Goal: Task Accomplishment & Management: Manage account settings

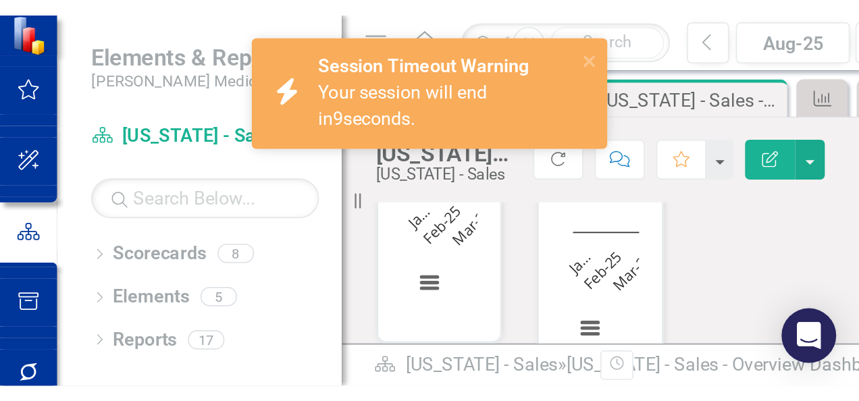
scroll to position [689, 0]
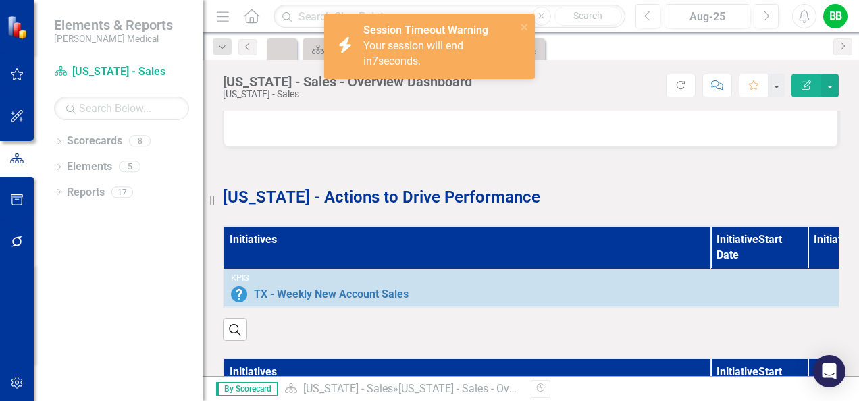
click at [419, 124] on div at bounding box center [531, 127] width 615 height 39
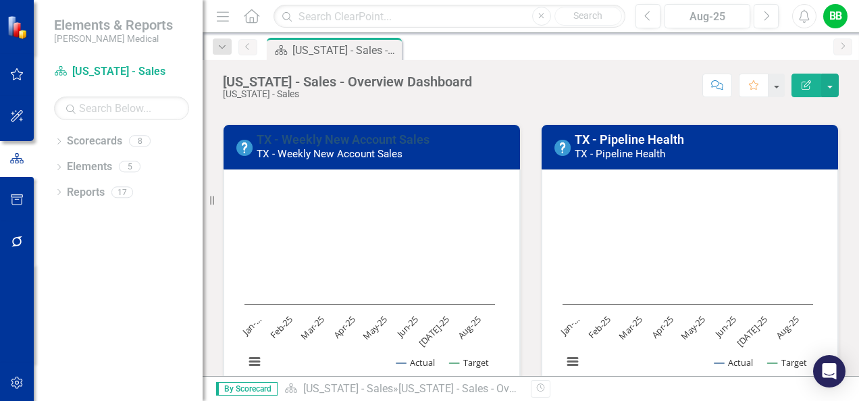
scroll to position [68, 0]
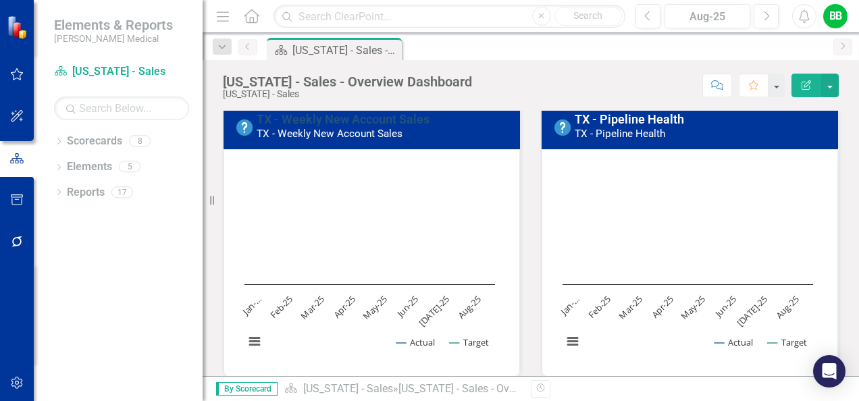
click at [291, 122] on link "TX - Weekly New Account Sales" at bounding box center [343, 119] width 173 height 14
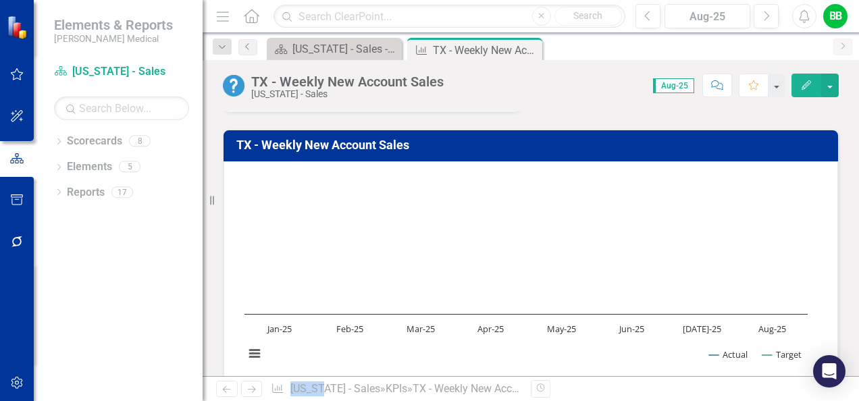
scroll to position [135, 0]
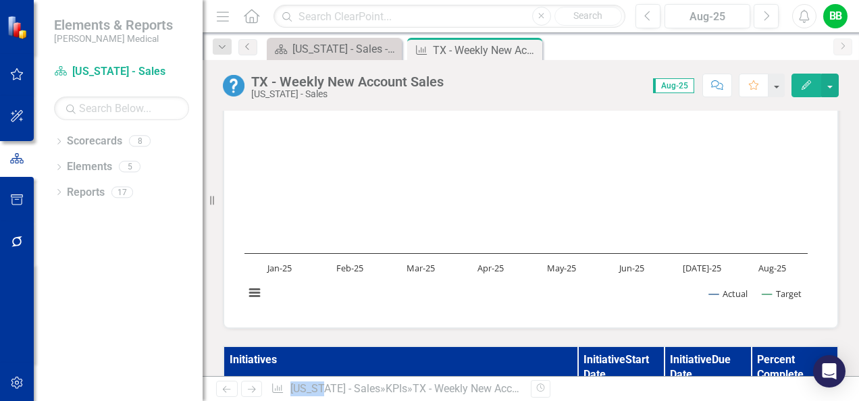
click at [277, 266] on text "Jan-25" at bounding box center [279, 268] width 26 height 12
click at [284, 262] on text "Jan-25" at bounding box center [279, 268] width 26 height 12
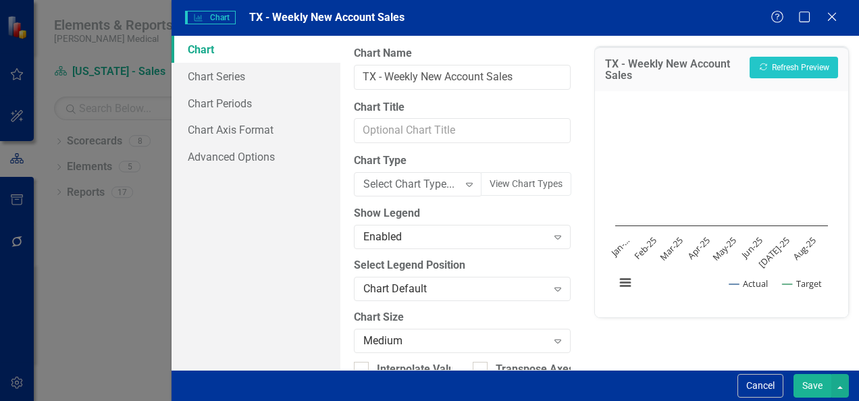
click at [288, 224] on div "Charts Chart [GEOGRAPHIC_DATA] - Weekly New Account Sales Help Maximize Close C…" at bounding box center [429, 200] width 859 height 401
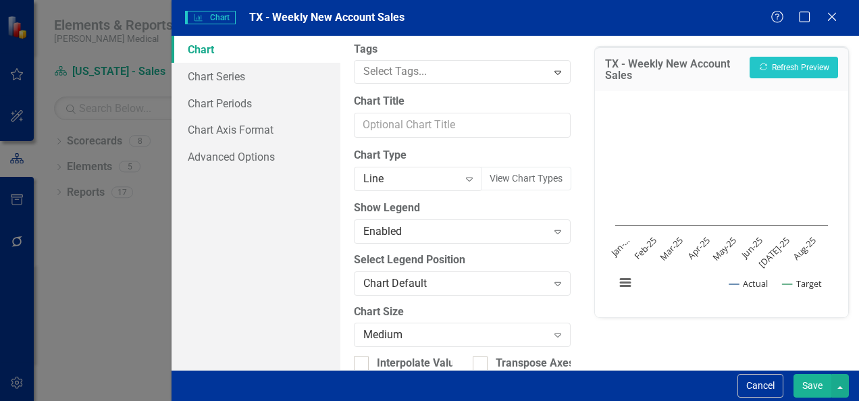
scroll to position [0, 0]
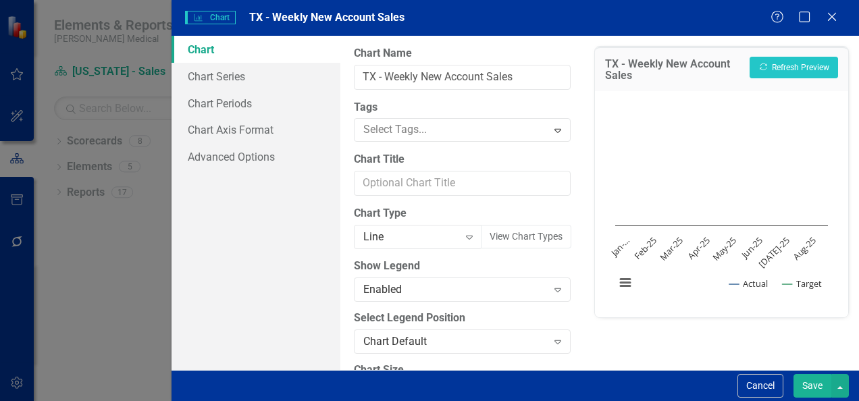
click at [199, 49] on link "Chart" at bounding box center [256, 49] width 169 height 27
drag, startPoint x: 829, startPoint y: 18, endPoint x: 812, endPoint y: 51, distance: 36.6
click at [829, 18] on icon "Close" at bounding box center [832, 16] width 14 height 11
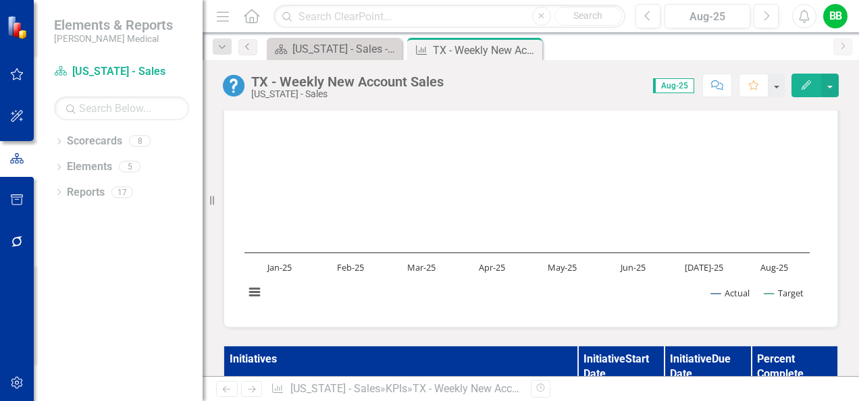
scroll to position [135, 0]
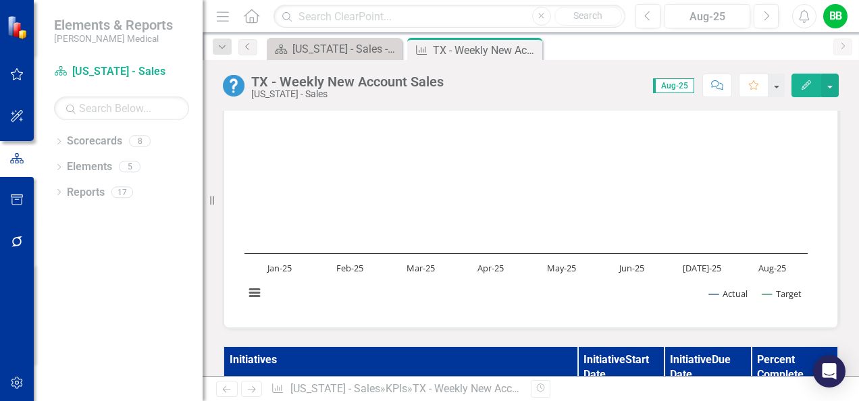
click at [809, 88] on icon "Edit" at bounding box center [806, 84] width 12 height 9
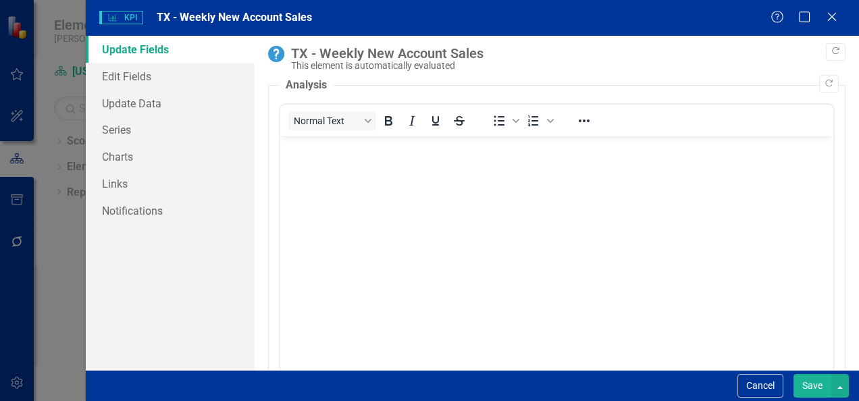
scroll to position [0, 0]
click at [150, 103] on link "Update Data" at bounding box center [170, 103] width 169 height 27
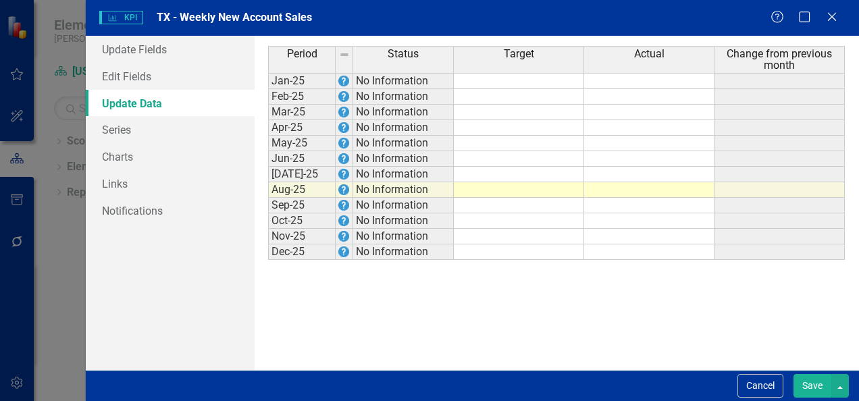
click at [488, 80] on td at bounding box center [519, 81] width 130 height 16
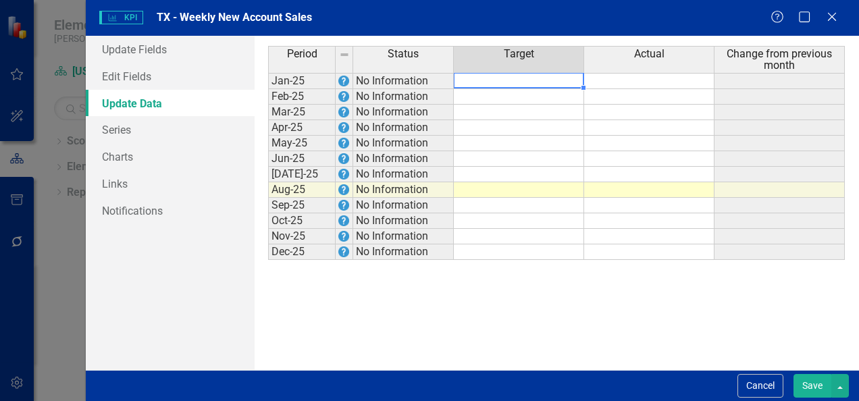
click at [524, 78] on td at bounding box center [519, 81] width 130 height 16
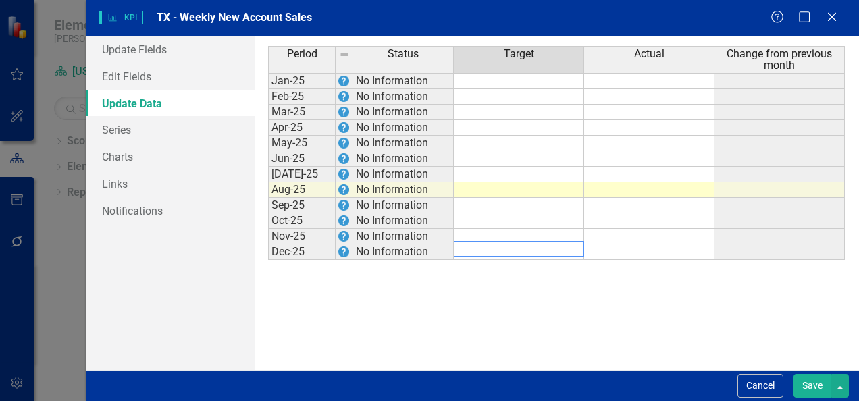
click at [524, 78] on td at bounding box center [519, 81] width 130 height 16
click at [518, 81] on td at bounding box center [519, 81] width 130 height 16
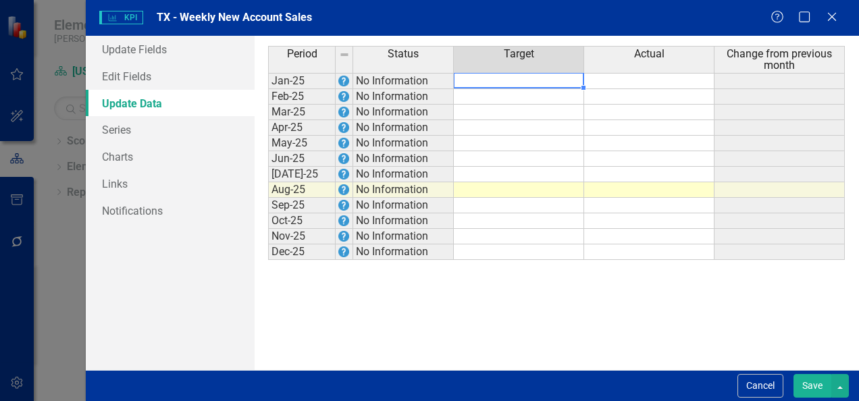
click at [518, 81] on td at bounding box center [519, 81] width 130 height 16
type textarea "3350"
click at [500, 95] on td at bounding box center [519, 97] width 130 height 16
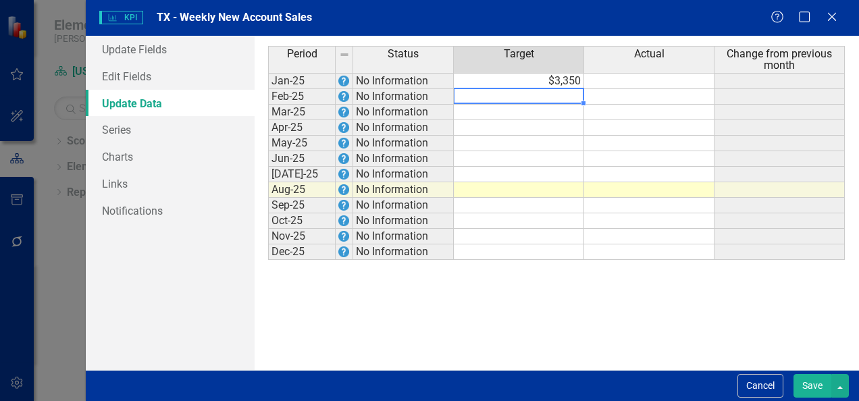
click at [611, 84] on td at bounding box center [649, 81] width 130 height 16
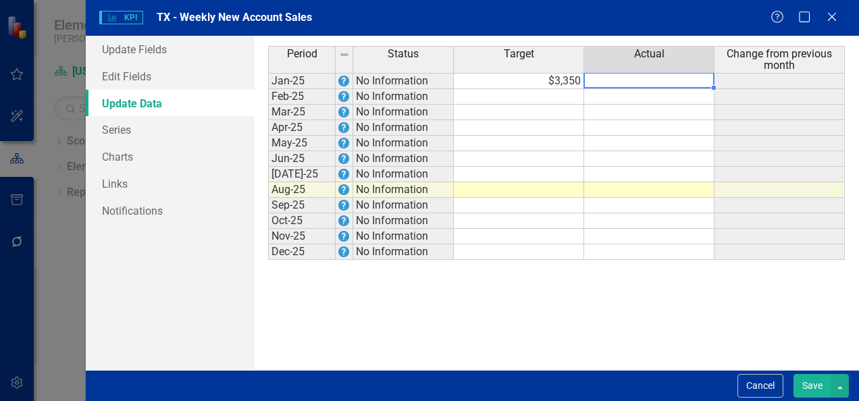
click at [609, 82] on td at bounding box center [649, 81] width 130 height 16
type textarea "13"
click at [609, 82] on td "$13" at bounding box center [649, 81] width 130 height 16
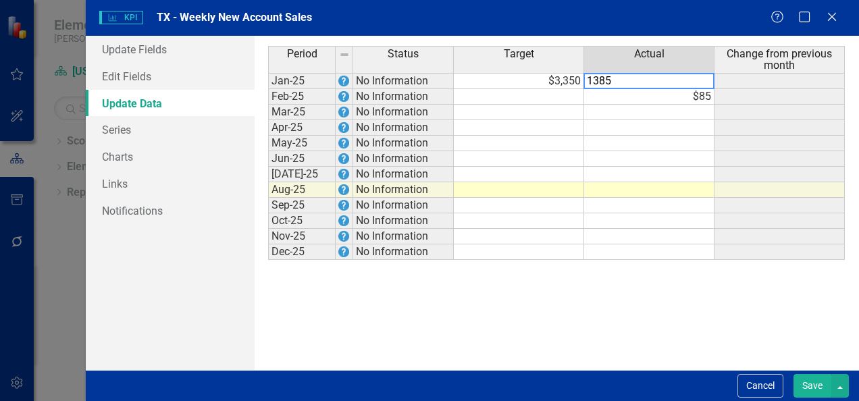
type textarea "85"
click at [619, 97] on td "$85" at bounding box center [649, 97] width 130 height 16
click at [570, 96] on td at bounding box center [519, 97] width 130 height 16
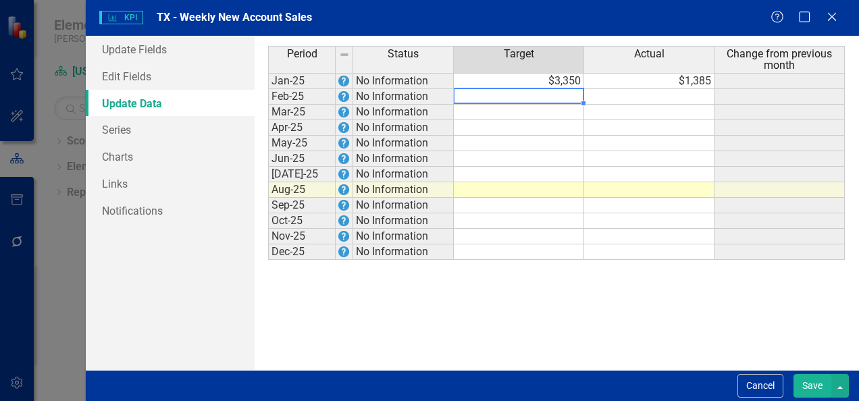
click at [570, 96] on td at bounding box center [519, 97] width 130 height 16
type textarea "6700"
click at [598, 93] on td at bounding box center [649, 97] width 130 height 16
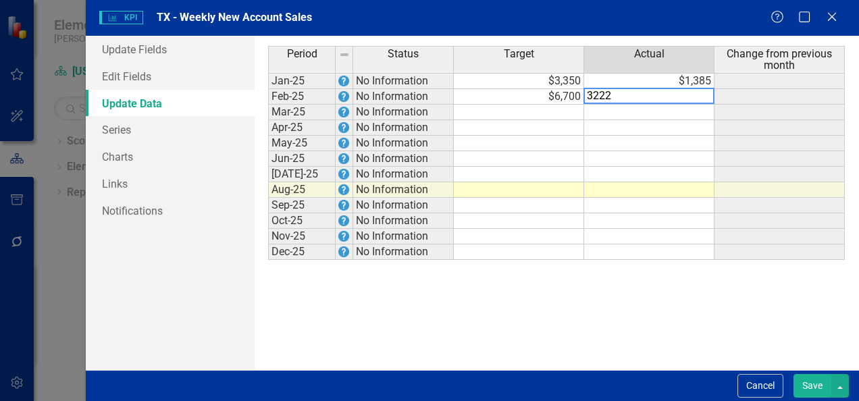
click at [268, 102] on div "Period Status Target Actual Change from previous month Jan-25 No Information $3…" at bounding box center [268, 153] width 0 height 214
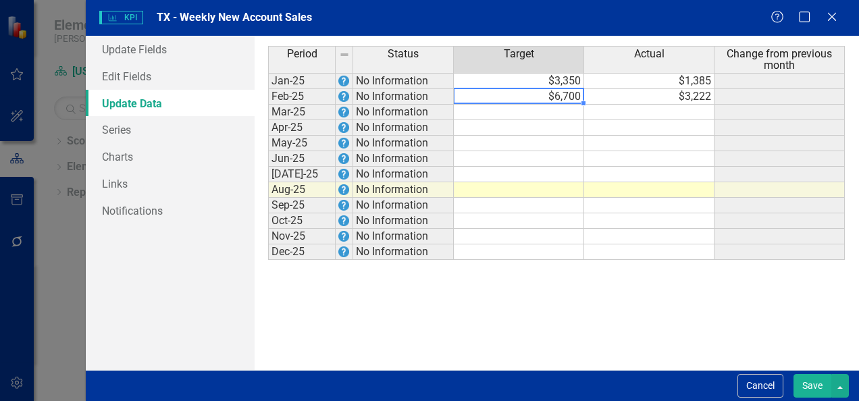
click at [540, 108] on td at bounding box center [519, 113] width 130 height 16
click at [486, 111] on td at bounding box center [519, 113] width 130 height 16
type textarea "10050"
click at [498, 146] on td at bounding box center [519, 144] width 130 height 16
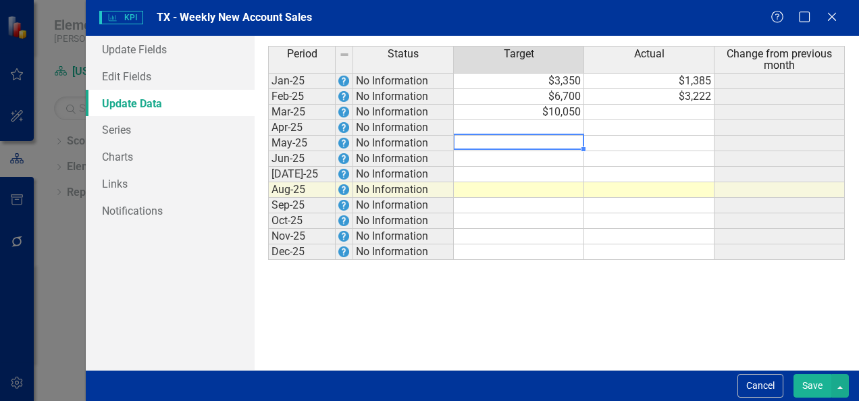
click at [634, 109] on td at bounding box center [649, 113] width 130 height 16
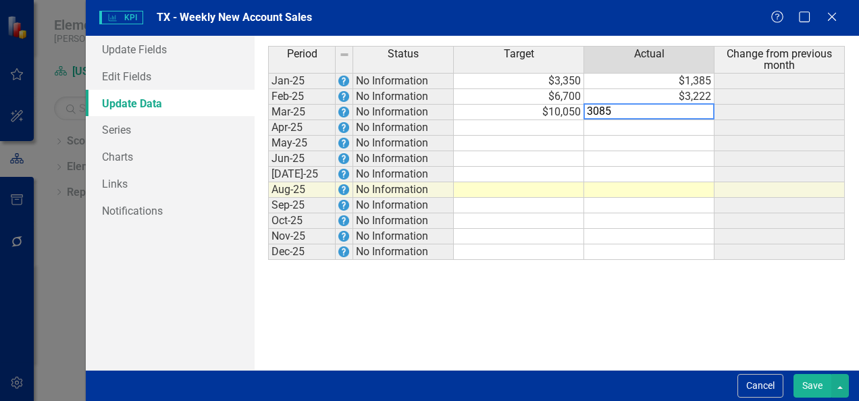
type textarea "3085"
click at [654, 131] on td at bounding box center [649, 128] width 130 height 16
click at [526, 122] on td at bounding box center [519, 128] width 130 height 16
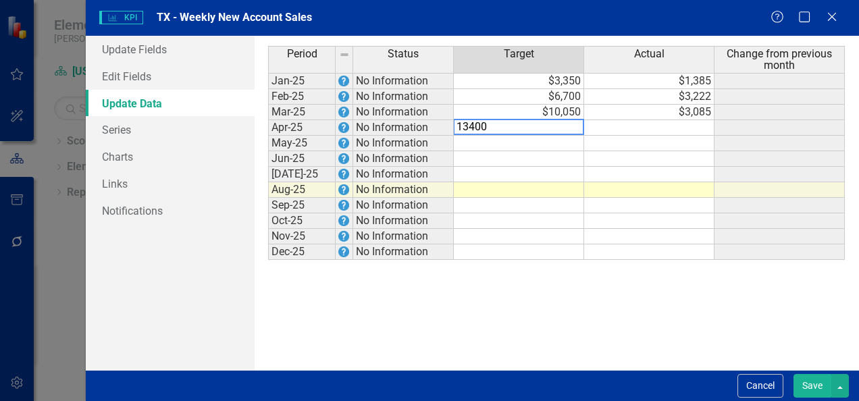
type textarea "13400"
click at [642, 124] on td at bounding box center [649, 128] width 130 height 16
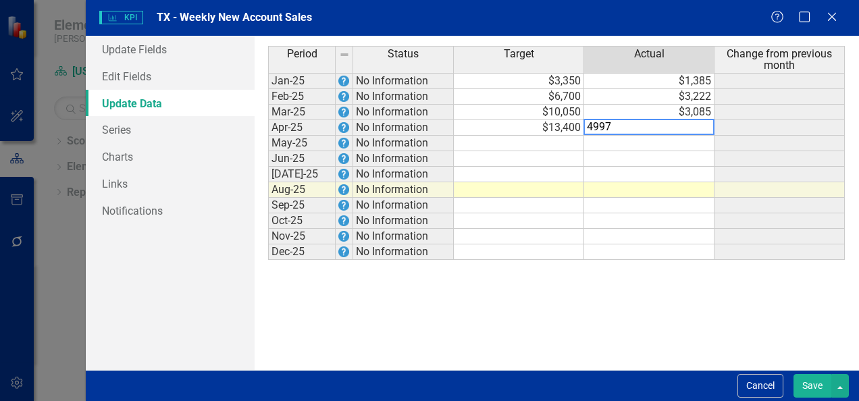
type textarea "4997"
click at [535, 140] on td at bounding box center [519, 144] width 130 height 16
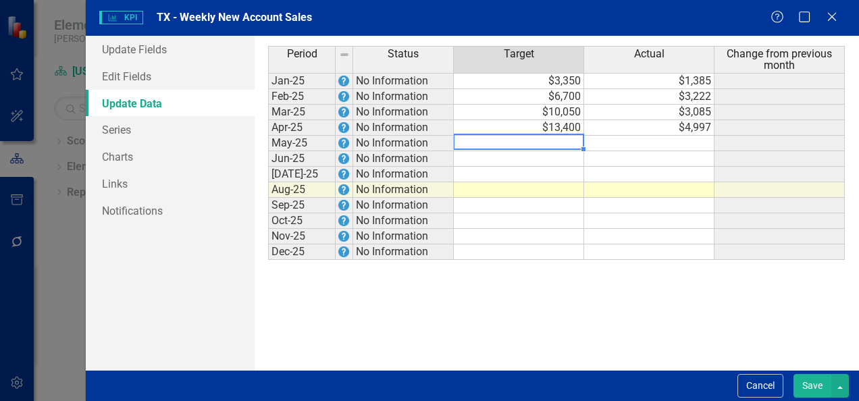
click at [548, 138] on td at bounding box center [519, 144] width 130 height 16
type textarea "16750"
click at [621, 144] on td at bounding box center [649, 144] width 130 height 16
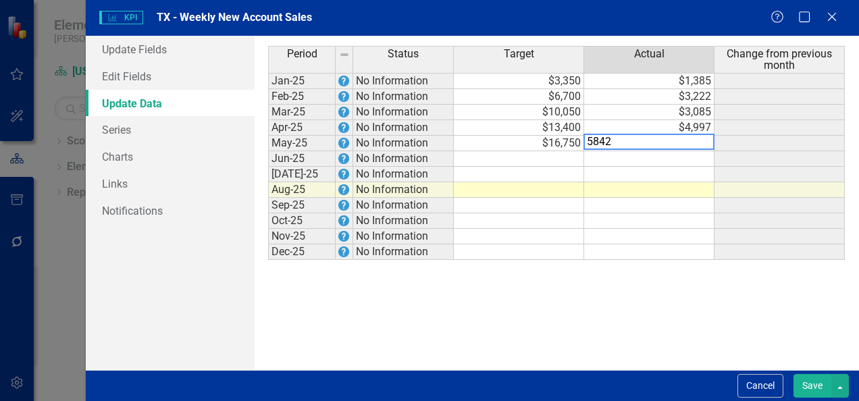
type textarea "5842"
click at [544, 174] on td at bounding box center [519, 175] width 130 height 16
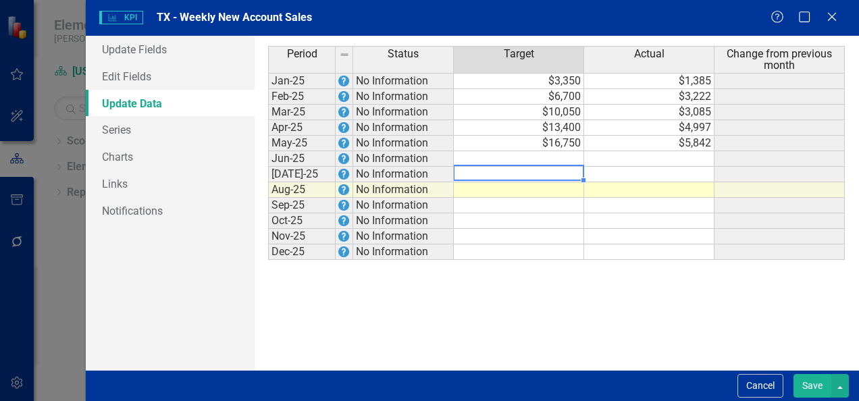
click at [542, 158] on td at bounding box center [519, 159] width 130 height 16
click at [565, 157] on td at bounding box center [519, 159] width 130 height 16
type textarea "20100"
click at [616, 155] on td at bounding box center [649, 159] width 130 height 16
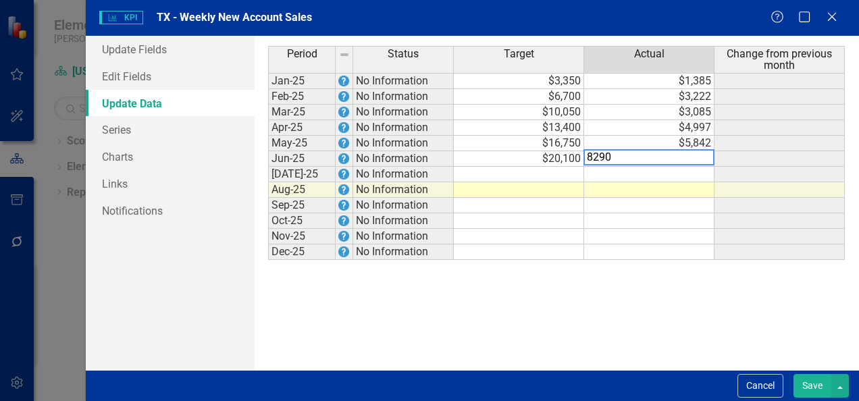
type textarea "8290"
click at [606, 187] on td at bounding box center [649, 190] width 130 height 16
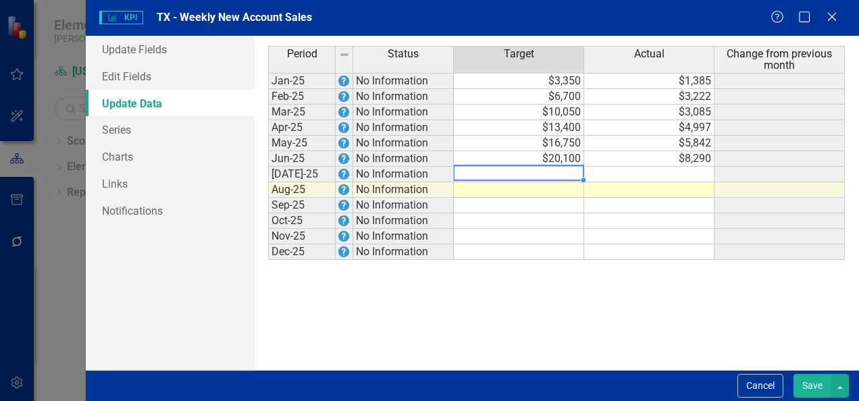
click at [536, 170] on td at bounding box center [519, 175] width 130 height 16
click at [538, 171] on td at bounding box center [519, 175] width 130 height 16
type textarea "23450"
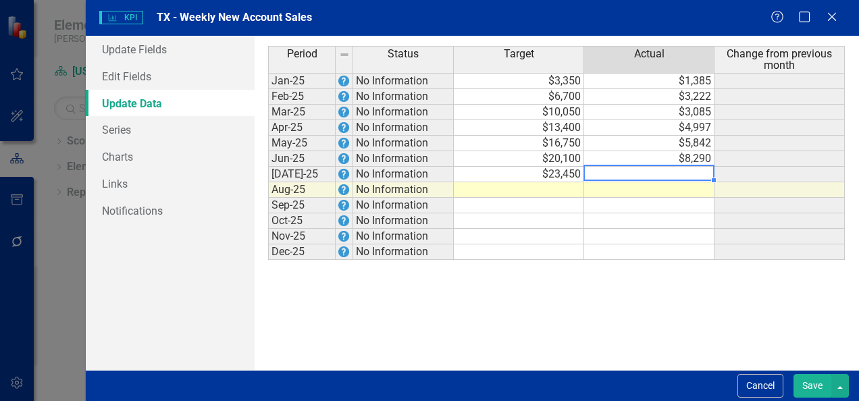
click at [640, 170] on td at bounding box center [649, 175] width 130 height 16
type textarea "9082"
click at [547, 208] on td at bounding box center [519, 206] width 130 height 16
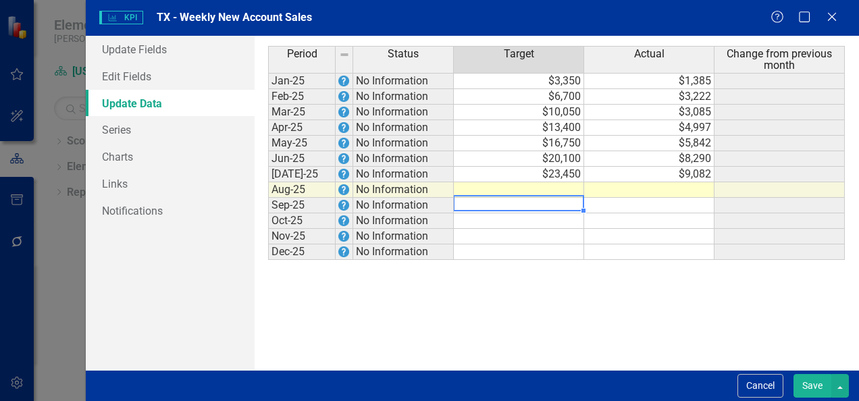
click at [480, 189] on td at bounding box center [519, 190] width 130 height 16
click at [488, 185] on td at bounding box center [519, 190] width 130 height 16
type textarea "26800"
click at [615, 184] on td at bounding box center [649, 190] width 130 height 16
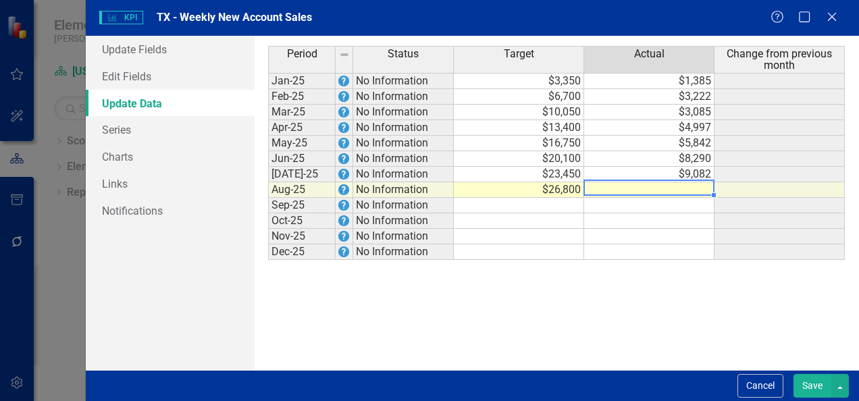
click at [643, 186] on td at bounding box center [649, 190] width 130 height 16
type textarea "9422"
click at [268, 226] on div "Period Status Target Actual Change from previous month Jan-25 No Information $3…" at bounding box center [268, 153] width 0 height 214
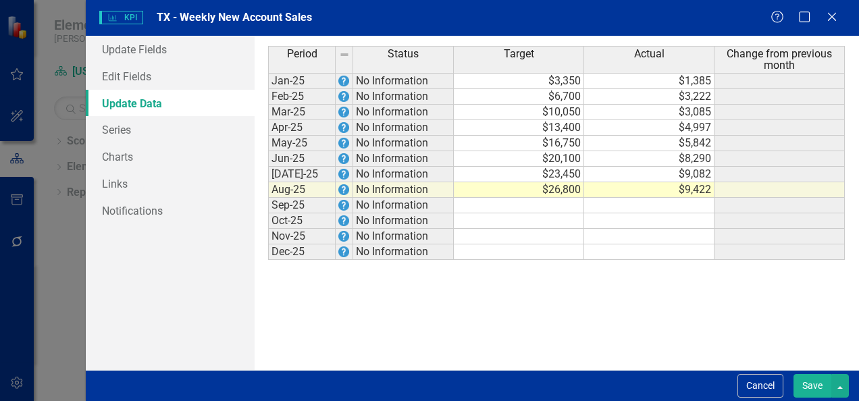
click at [824, 386] on button "Save" at bounding box center [813, 386] width 38 height 24
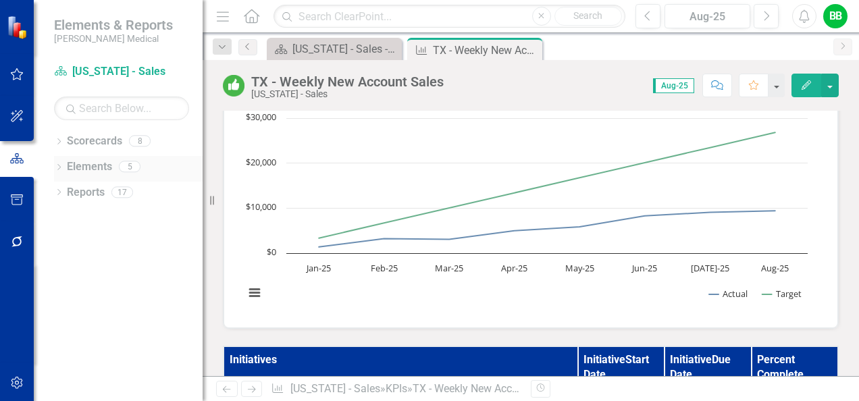
click at [96, 166] on link "Elements" at bounding box center [89, 167] width 45 height 16
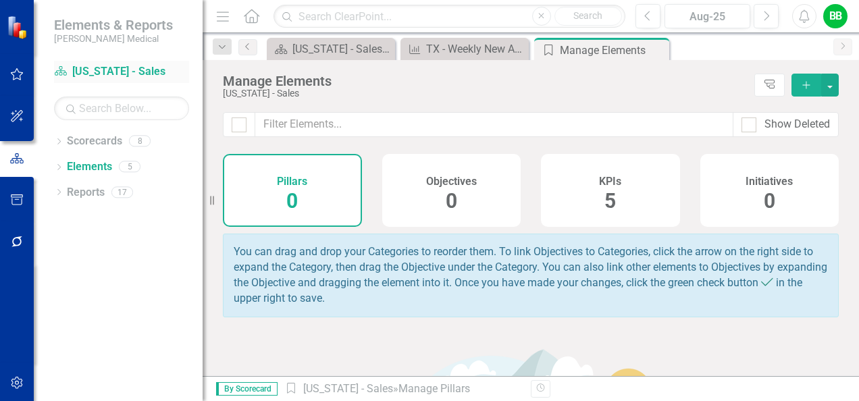
click at [93, 72] on link "Scorecard [US_STATE] - Sales" at bounding box center [121, 72] width 135 height 16
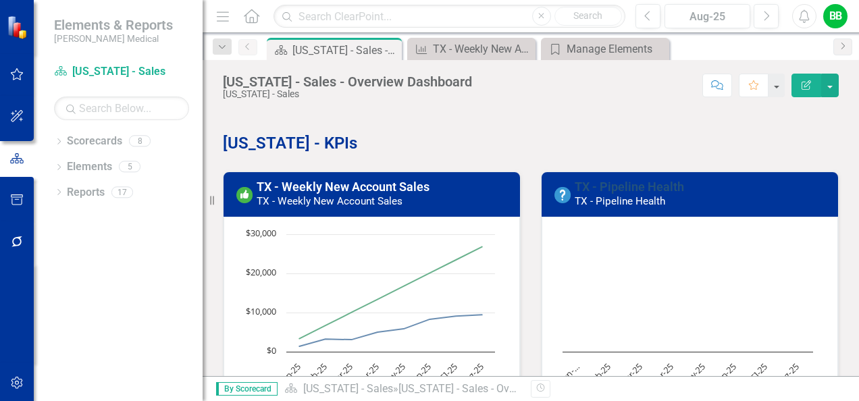
click at [615, 186] on link "TX - Pipeline Health" at bounding box center [629, 187] width 109 height 14
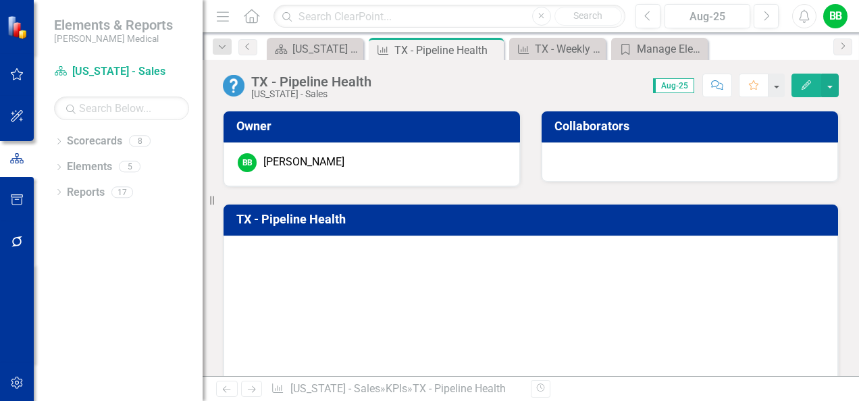
click at [816, 71] on div "TX - Pipeline Health [US_STATE] - Sales Score: N/A Aug-25 Completed Comment Fav…" at bounding box center [531, 80] width 656 height 41
click at [810, 82] on icon "Edit" at bounding box center [806, 84] width 12 height 9
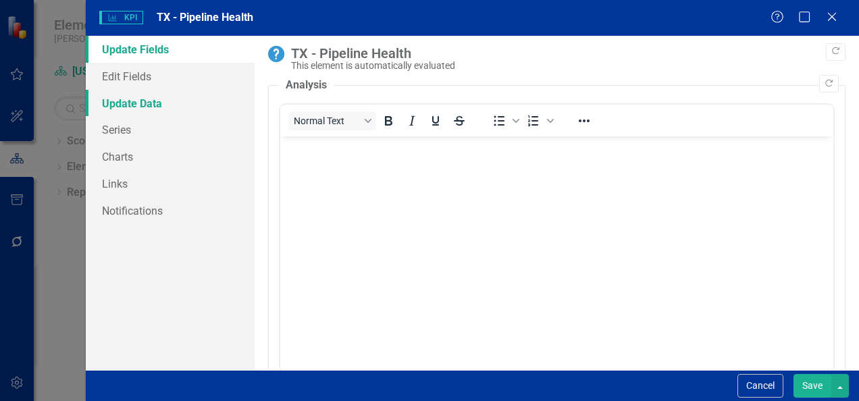
click at [132, 104] on link "Update Data" at bounding box center [170, 103] width 169 height 27
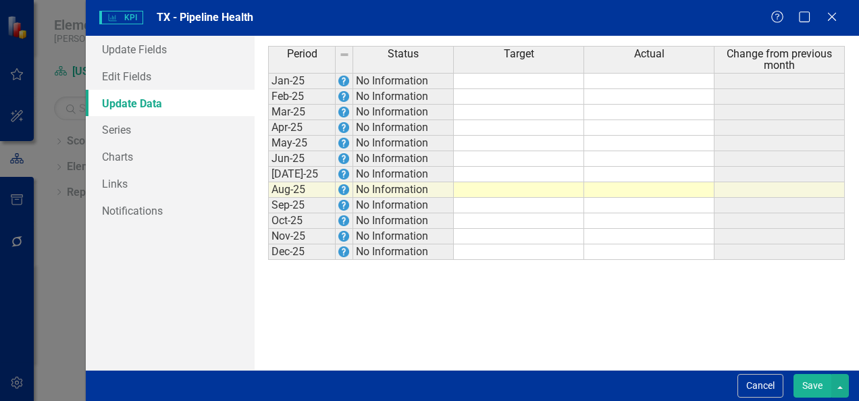
drag, startPoint x: 593, startPoint y: 182, endPoint x: 601, endPoint y: 182, distance: 8.1
click at [593, 182] on td at bounding box center [649, 190] width 130 height 16
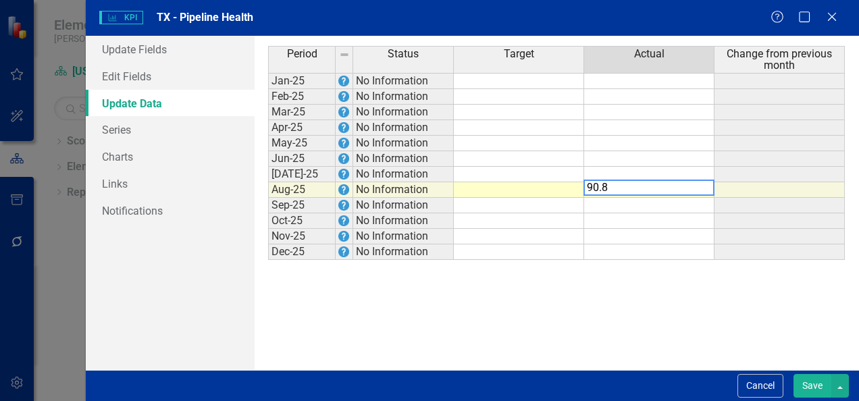
click at [565, 185] on td at bounding box center [519, 190] width 130 height 16
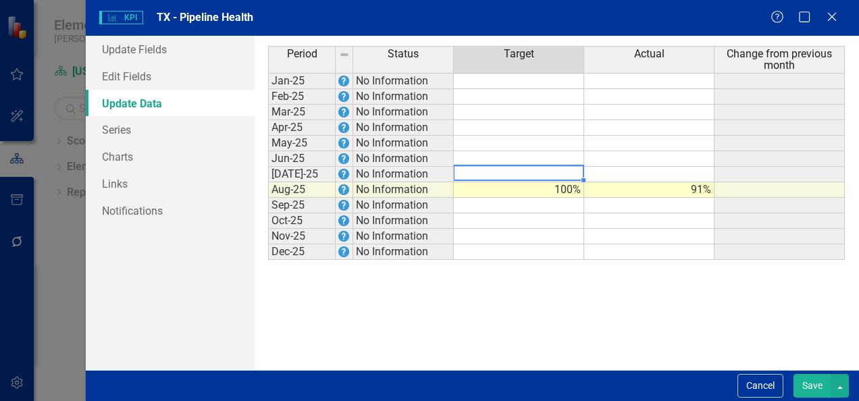
click at [554, 170] on td at bounding box center [519, 175] width 130 height 16
type textarea "100"
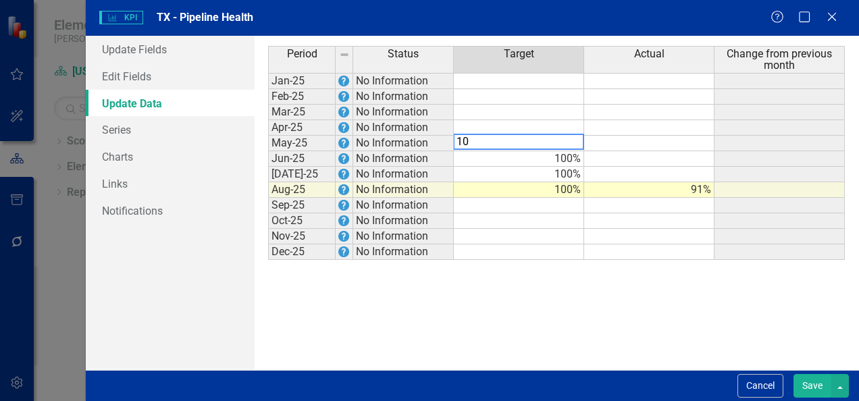
type textarea "100"
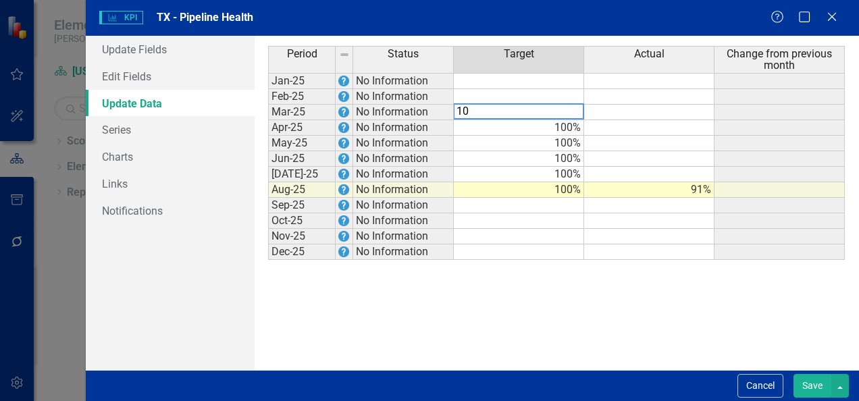
type textarea "100"
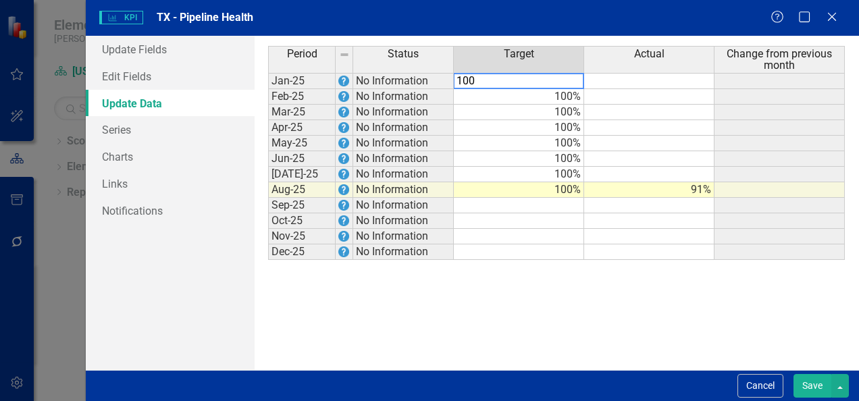
click at [646, 174] on td at bounding box center [649, 175] width 130 height 16
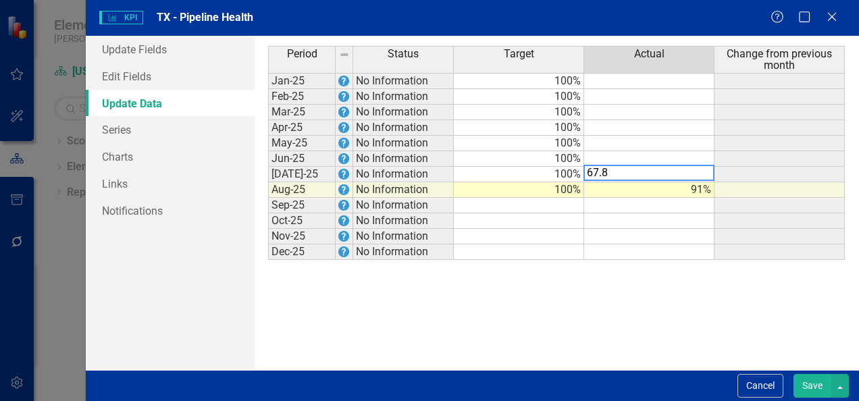
click at [627, 155] on td at bounding box center [649, 159] width 130 height 16
click at [625, 155] on td at bounding box center [649, 159] width 130 height 16
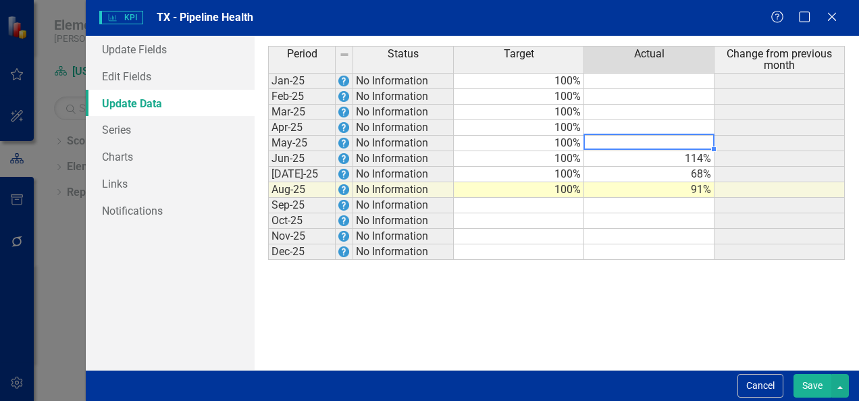
click at [623, 144] on td at bounding box center [649, 144] width 130 height 16
click at [643, 139] on td at bounding box center [649, 144] width 130 height 16
click at [638, 121] on td at bounding box center [649, 128] width 130 height 16
click at [605, 122] on td at bounding box center [649, 128] width 130 height 16
type textarea "98.8"
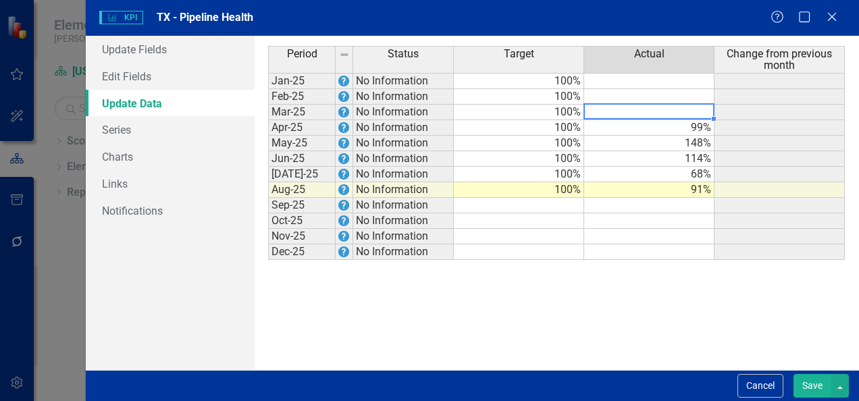
click at [629, 101] on td at bounding box center [649, 97] width 130 height 16
click at [637, 109] on td at bounding box center [649, 113] width 130 height 16
type textarea "92.6"
click at [617, 92] on td at bounding box center [649, 97] width 130 height 16
type textarea "94.4"
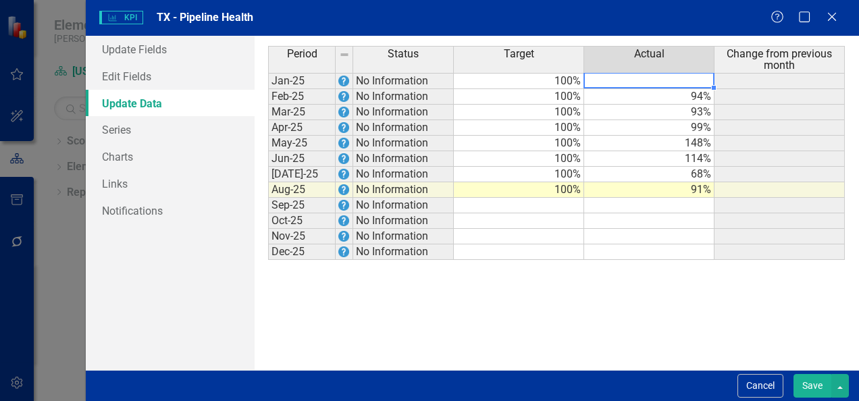
click at [631, 78] on td at bounding box center [649, 81] width 130 height 16
type textarea "76.2"
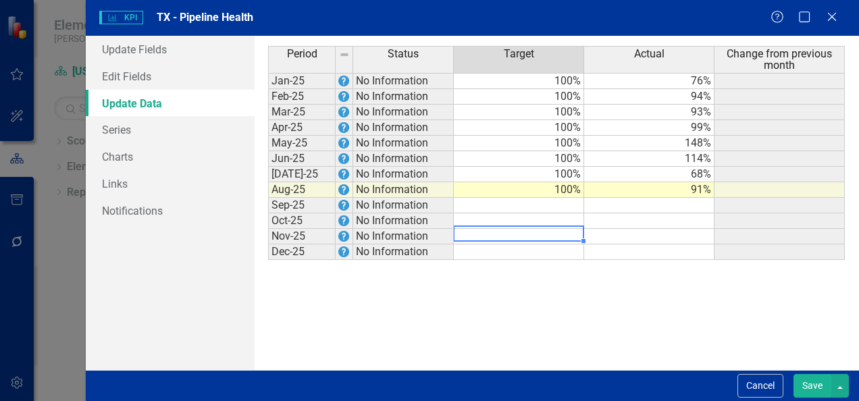
click at [581, 230] on td at bounding box center [519, 237] width 130 height 16
click at [802, 387] on button "Save" at bounding box center [813, 386] width 38 height 24
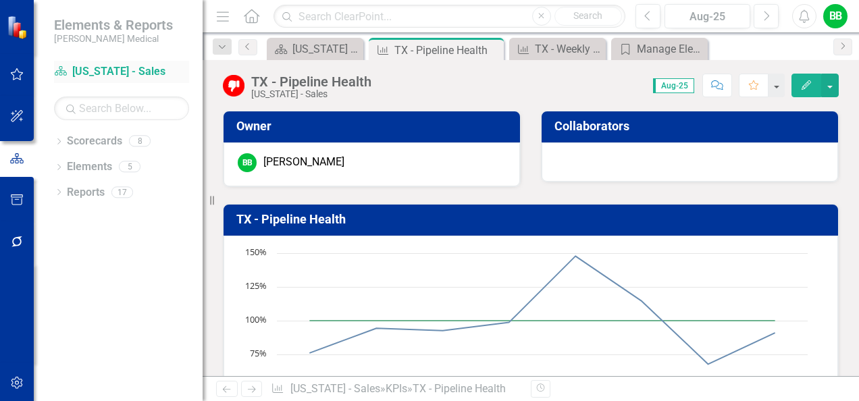
click at [84, 66] on link "Scorecard [US_STATE] - Sales" at bounding box center [121, 72] width 135 height 16
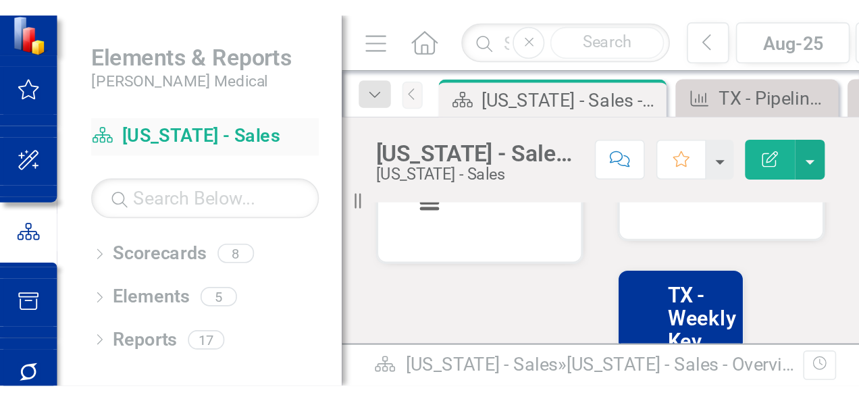
scroll to position [324, 0]
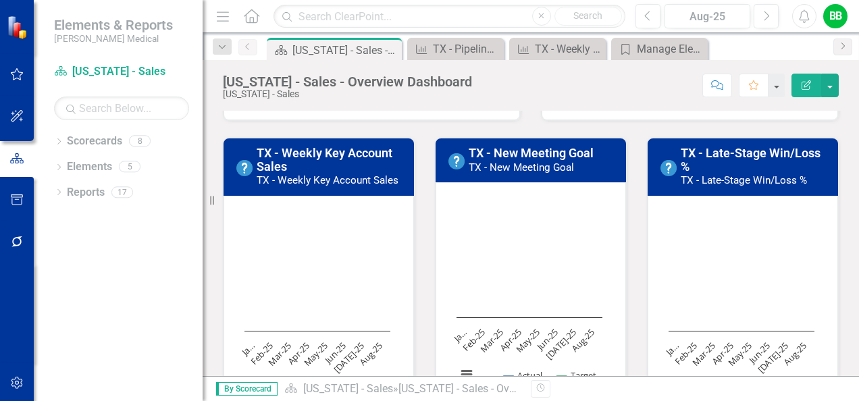
click at [515, 201] on rect "Interactive chart" at bounding box center [529, 294] width 159 height 203
click at [515, 202] on rect "Interactive chart" at bounding box center [529, 294] width 159 height 203
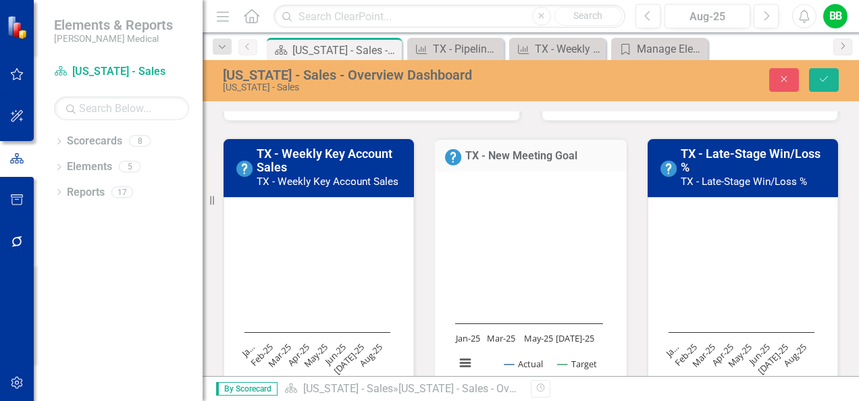
click at [624, 129] on div "TX - New Meeting Goal Loading... Chart Line chart with 2 lines. TX - New Meetin…" at bounding box center [531, 286] width 212 height 328
click at [830, 74] on button "Save" at bounding box center [824, 80] width 30 height 24
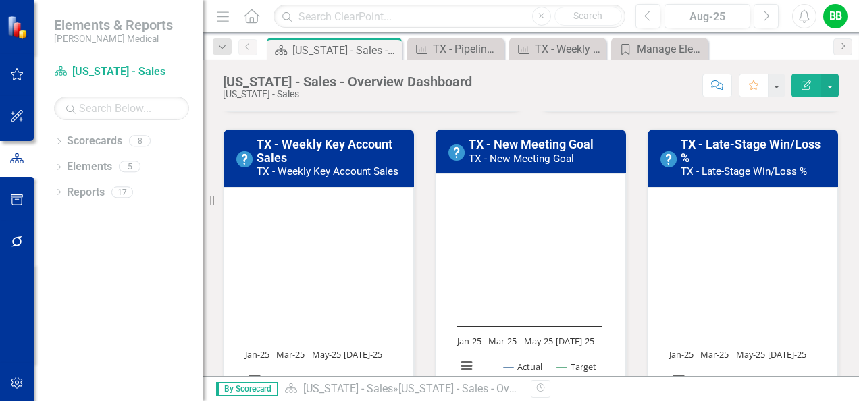
scroll to position [338, 0]
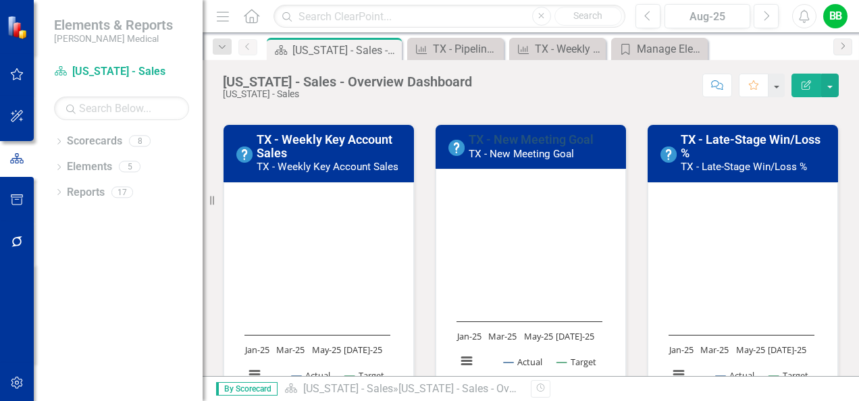
click at [528, 138] on link "TX - New Meeting Goal" at bounding box center [531, 139] width 125 height 14
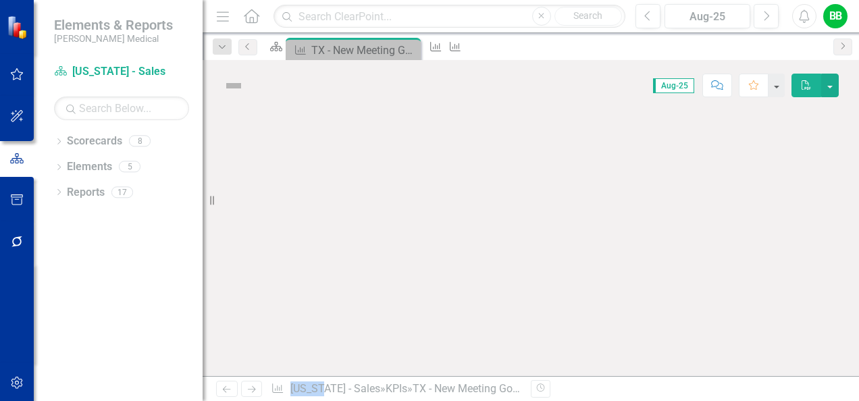
click at [528, 138] on div at bounding box center [531, 243] width 656 height 265
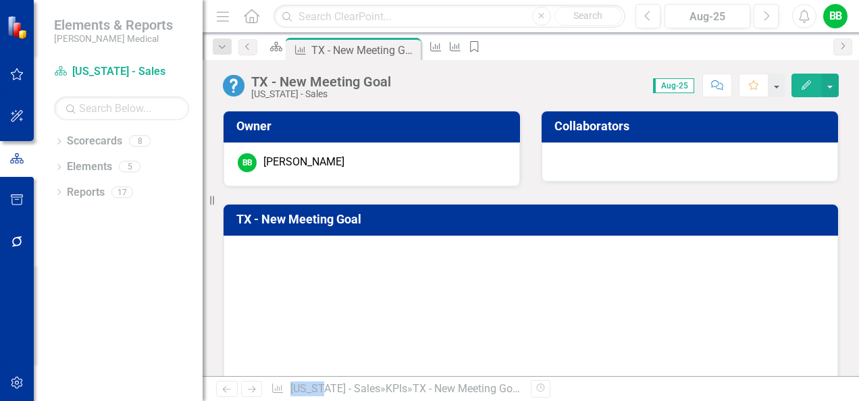
click at [808, 81] on icon "Edit" at bounding box center [806, 84] width 12 height 9
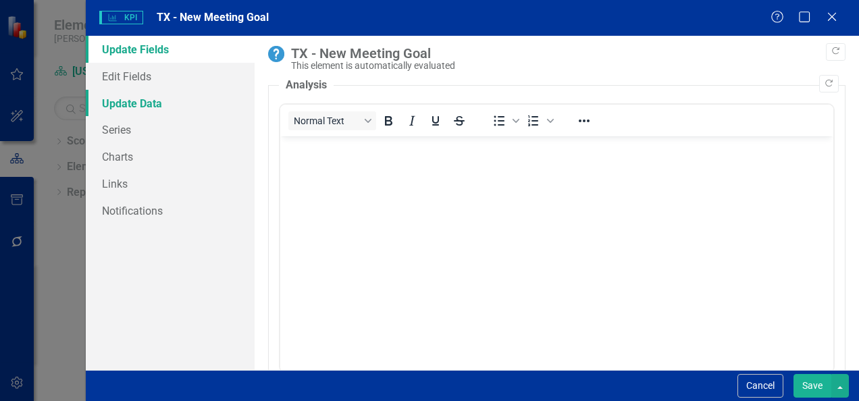
click at [125, 104] on link "Update Data" at bounding box center [170, 103] width 169 height 27
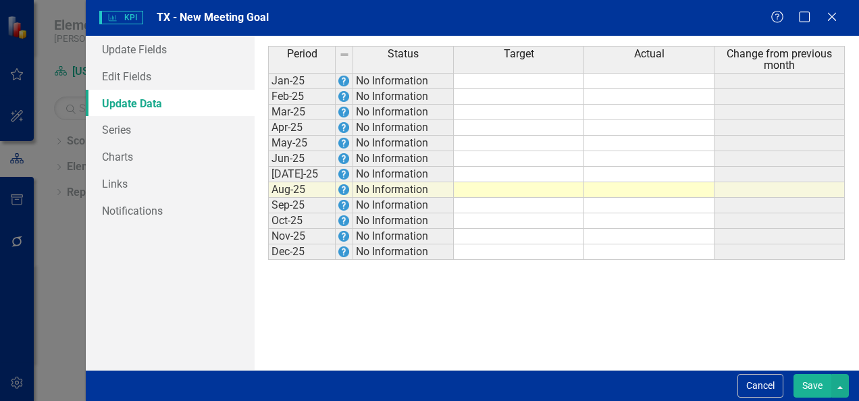
click at [506, 84] on td at bounding box center [519, 81] width 130 height 16
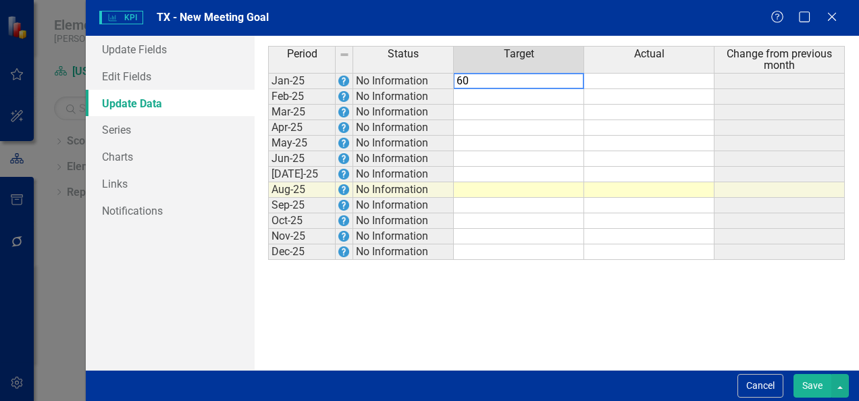
click at [517, 94] on td at bounding box center [519, 97] width 130 height 16
click at [521, 108] on td at bounding box center [519, 113] width 130 height 16
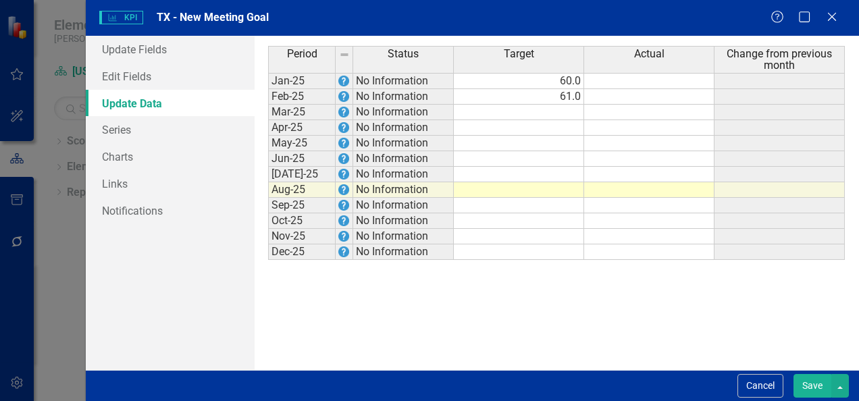
click at [593, 285] on div "Period Status Target Actual Change from previous month Jan-25 No Information 60…" at bounding box center [556, 203] width 577 height 314
click at [546, 109] on td at bounding box center [519, 113] width 130 height 16
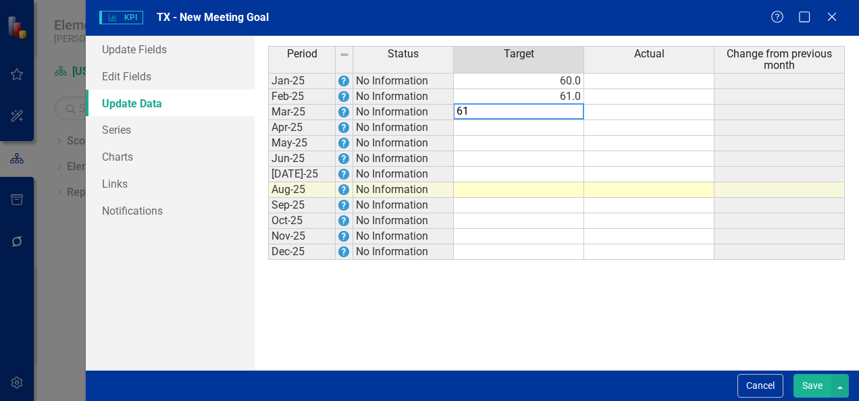
click at [550, 160] on td at bounding box center [519, 159] width 130 height 16
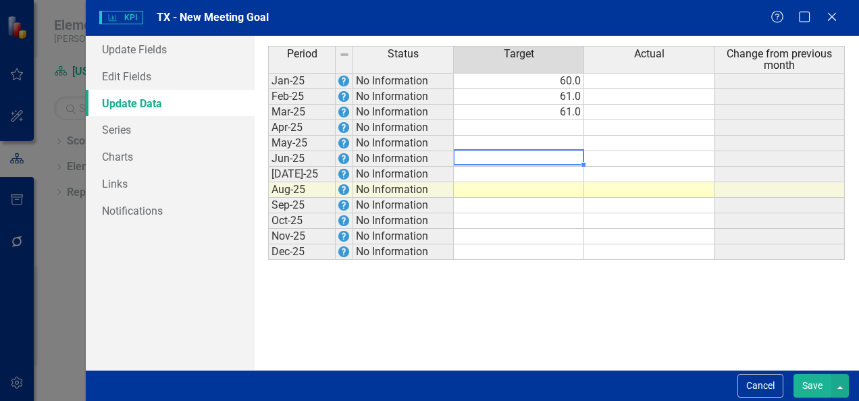
click at [631, 81] on td at bounding box center [649, 81] width 130 height 16
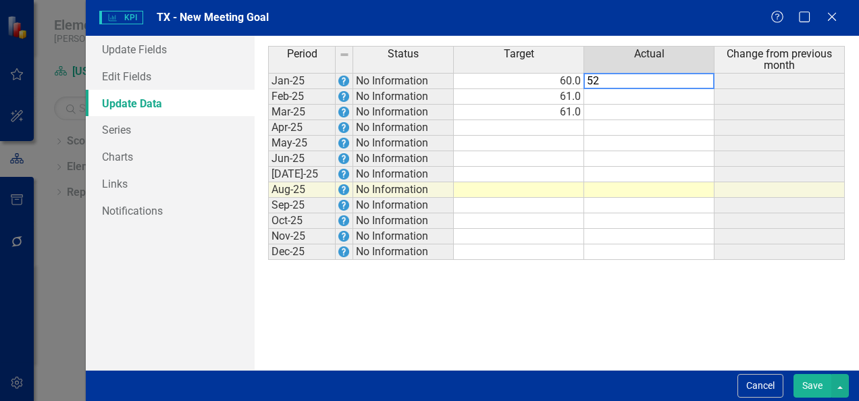
click at [631, 95] on td at bounding box center [649, 97] width 130 height 16
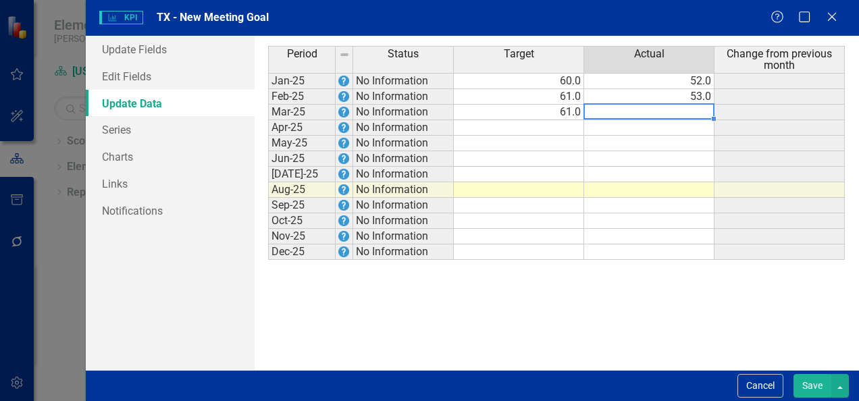
click at [625, 115] on td at bounding box center [649, 113] width 130 height 16
type textarea "53"
click at [605, 281] on div "Period Status Target Actual Change from previous month Jan-25 No Information 60…" at bounding box center [556, 203] width 577 height 314
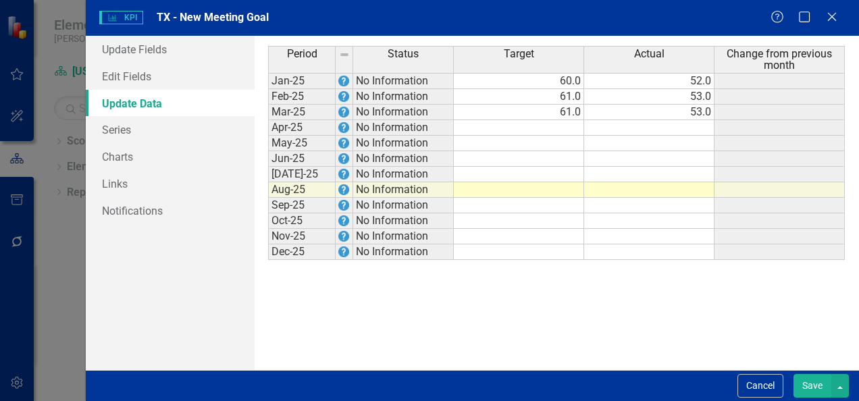
click at [815, 391] on button "Save" at bounding box center [813, 386] width 38 height 24
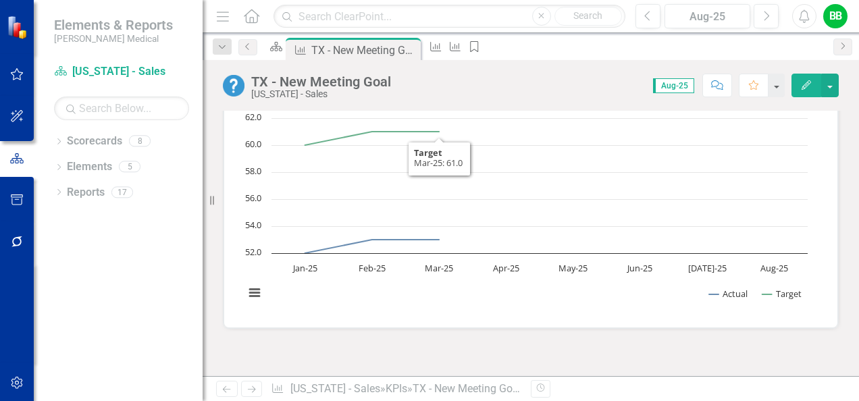
scroll to position [68, 0]
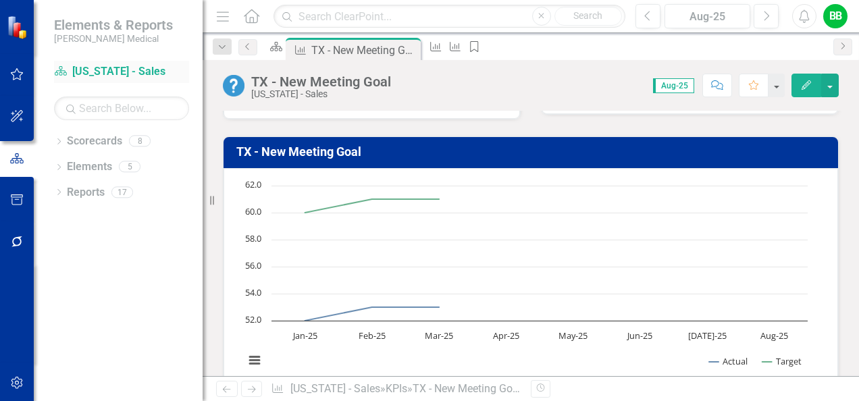
click at [124, 74] on link "Scorecard [US_STATE] - Sales" at bounding box center [121, 72] width 135 height 16
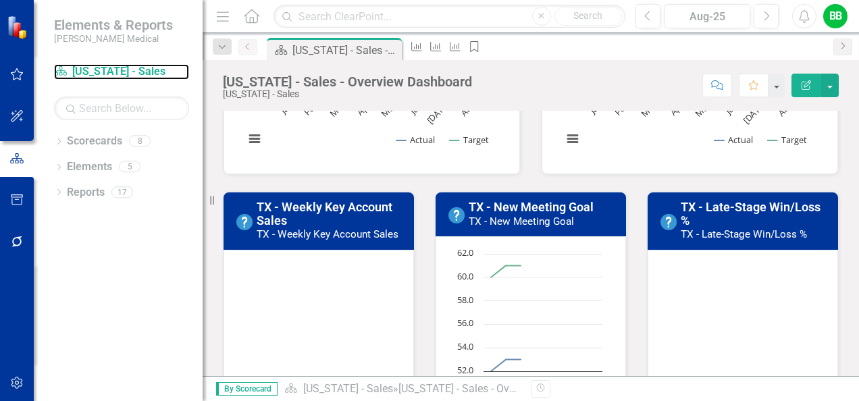
scroll to position [338, 0]
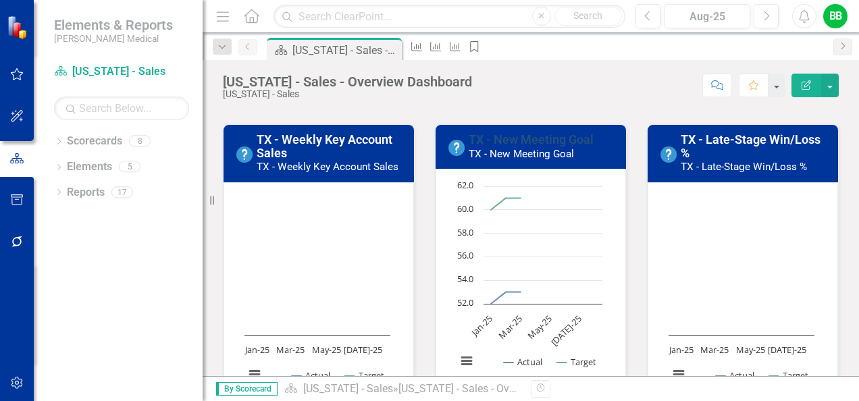
click at [538, 139] on link "TX - New Meeting Goal" at bounding box center [531, 139] width 125 height 14
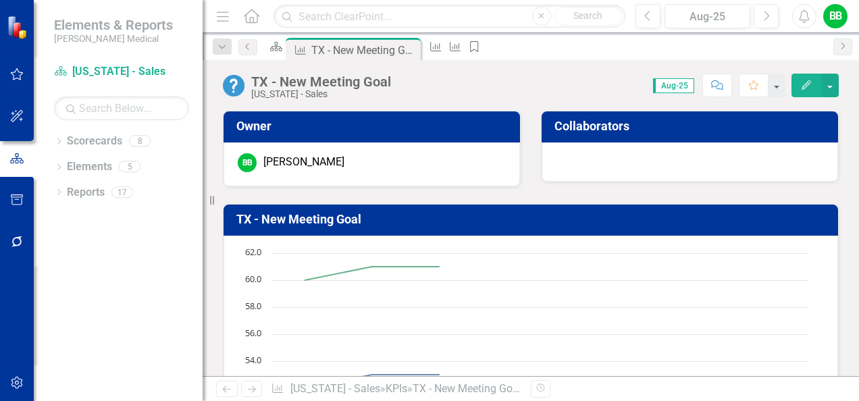
click at [808, 80] on icon "Edit" at bounding box center [806, 84] width 12 height 9
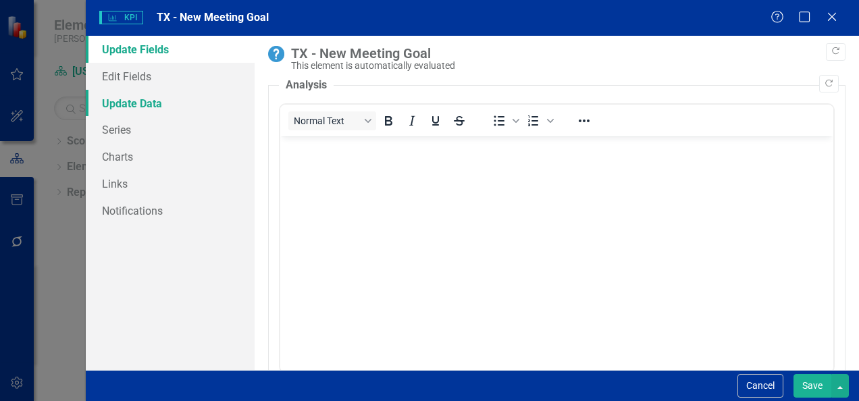
click at [127, 105] on link "Update Data" at bounding box center [170, 103] width 169 height 27
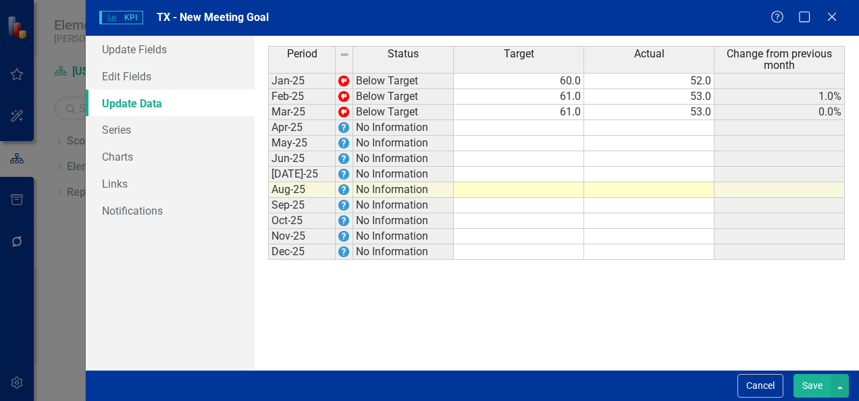
click at [566, 131] on td at bounding box center [519, 128] width 130 height 16
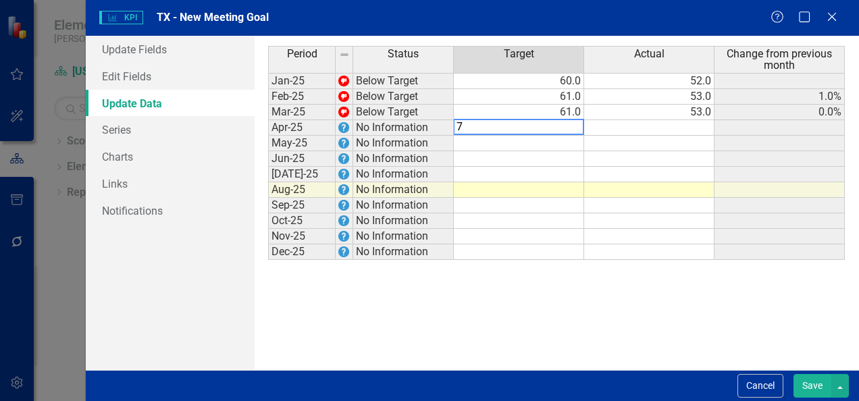
type textarea "70"
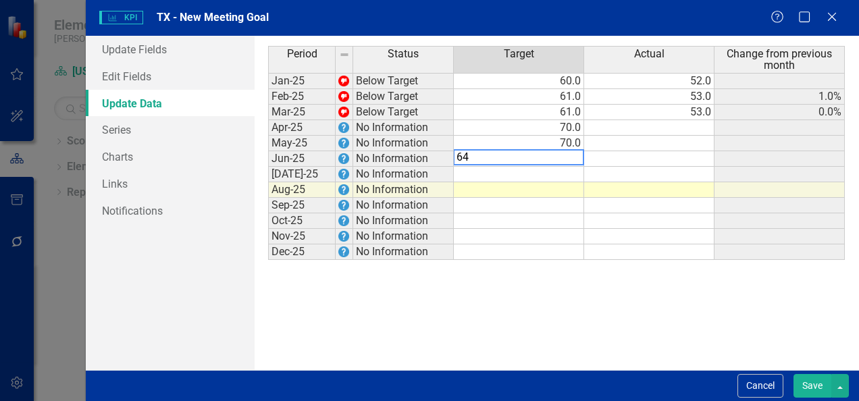
click at [661, 128] on td at bounding box center [649, 128] width 130 height 16
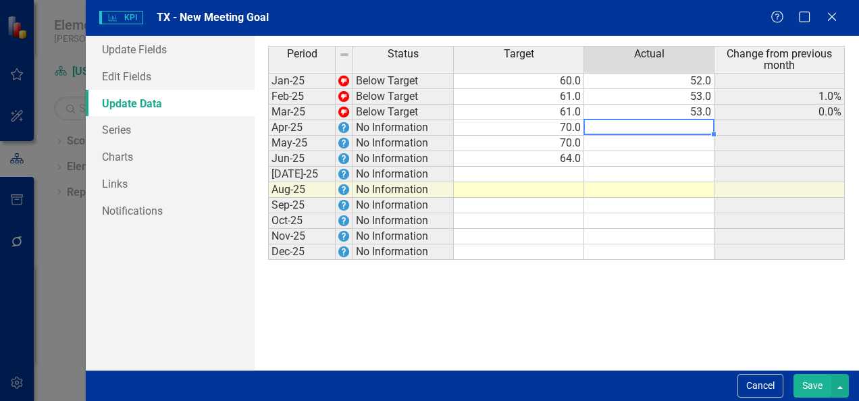
type textarea "50"
type textarea "51"
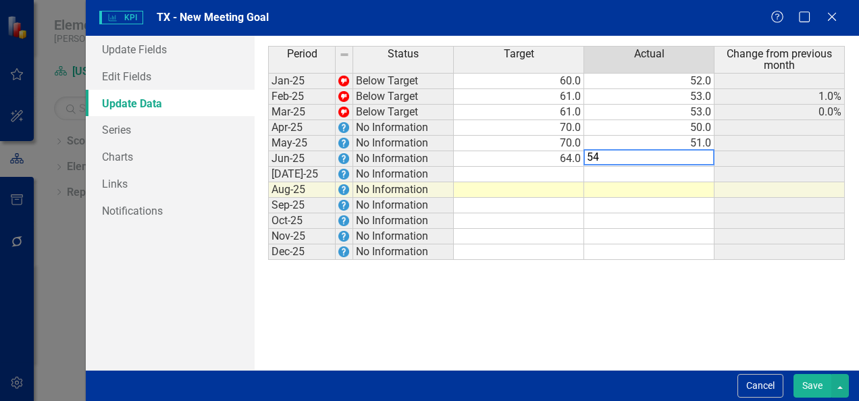
type textarea "54"
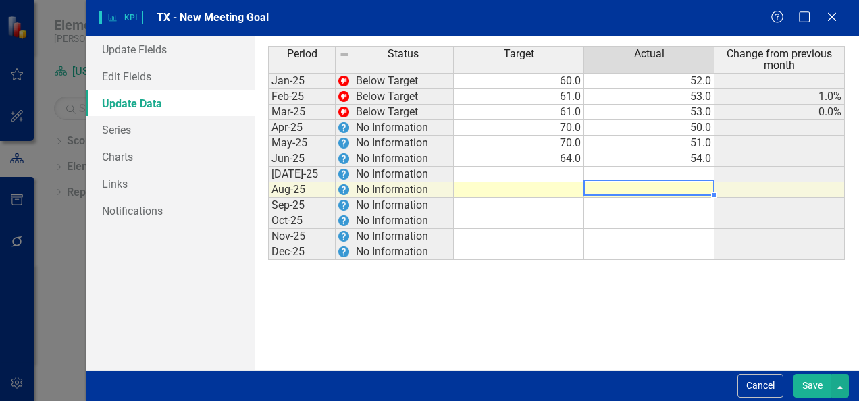
click at [695, 183] on td at bounding box center [649, 190] width 130 height 16
click at [810, 390] on button "Save" at bounding box center [813, 386] width 38 height 24
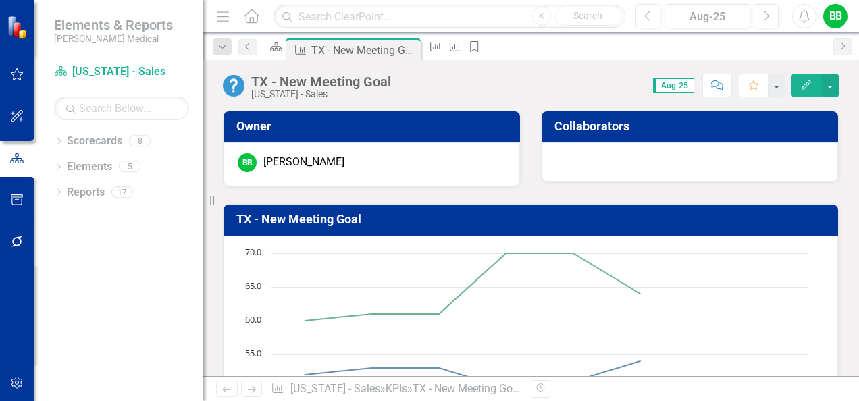
click at [804, 85] on icon "button" at bounding box center [806, 84] width 9 height 9
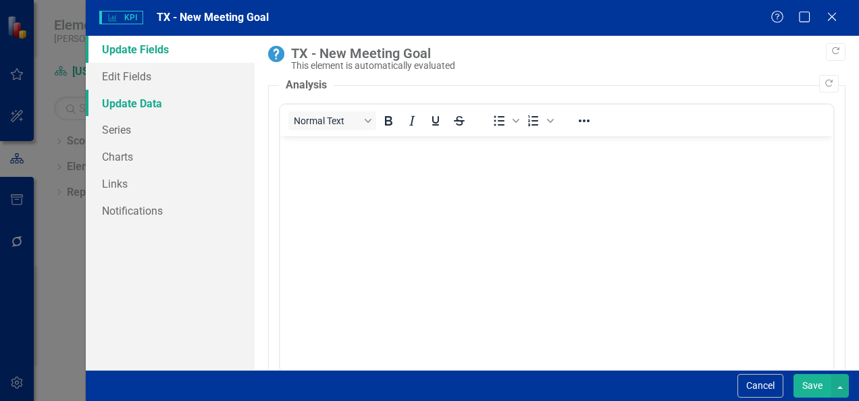
click at [165, 99] on link "Update Data" at bounding box center [170, 103] width 169 height 27
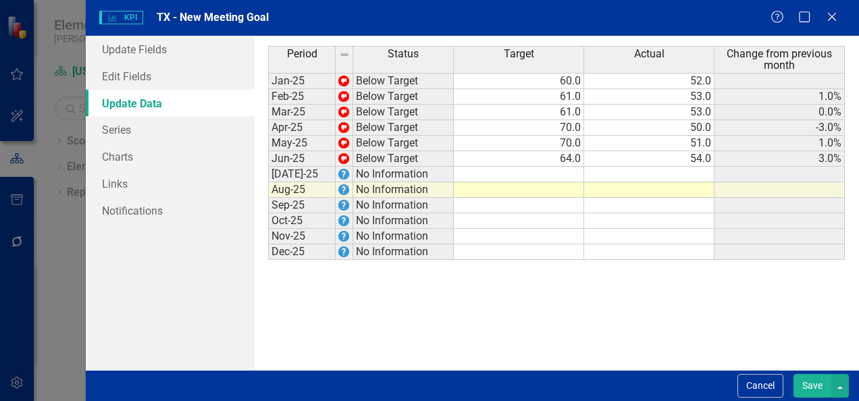
click at [555, 171] on td at bounding box center [519, 175] width 130 height 16
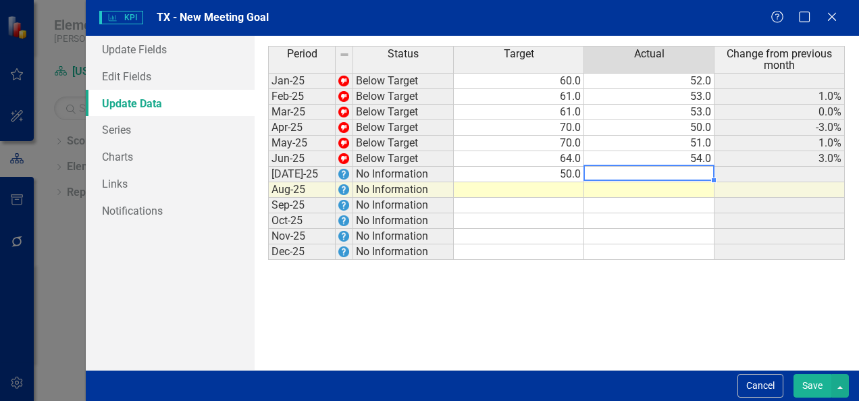
click at [607, 170] on td at bounding box center [649, 175] width 130 height 16
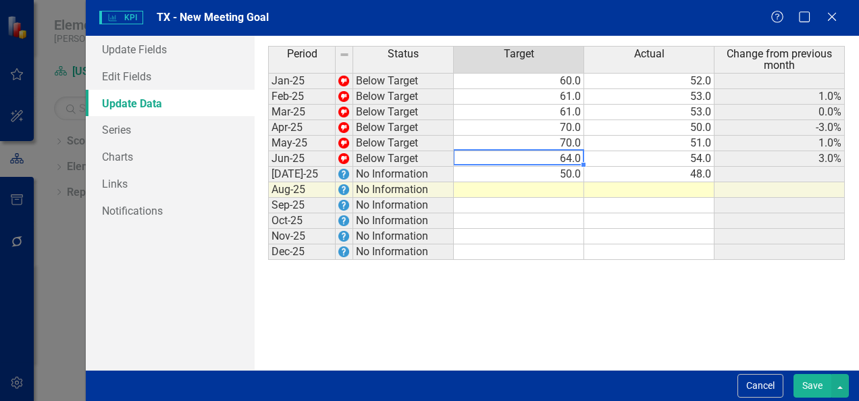
click at [563, 157] on td "64.0" at bounding box center [519, 159] width 130 height 16
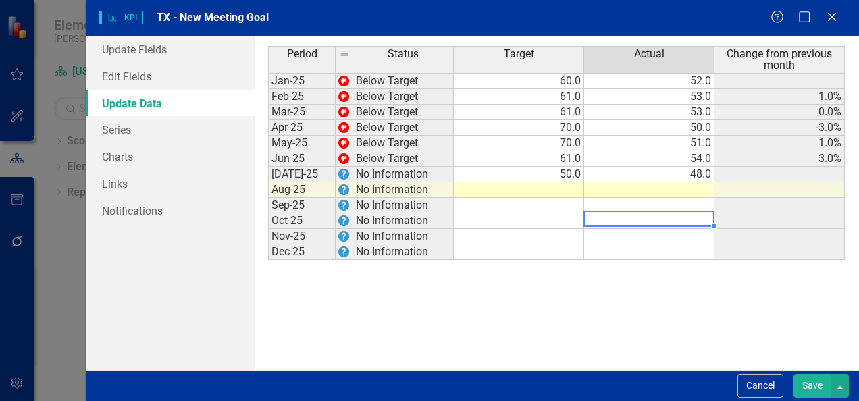
click at [268, 211] on div "Period Status Target Actual Change from previous month Jan-25 Below Target 60.0…" at bounding box center [268, 153] width 0 height 214
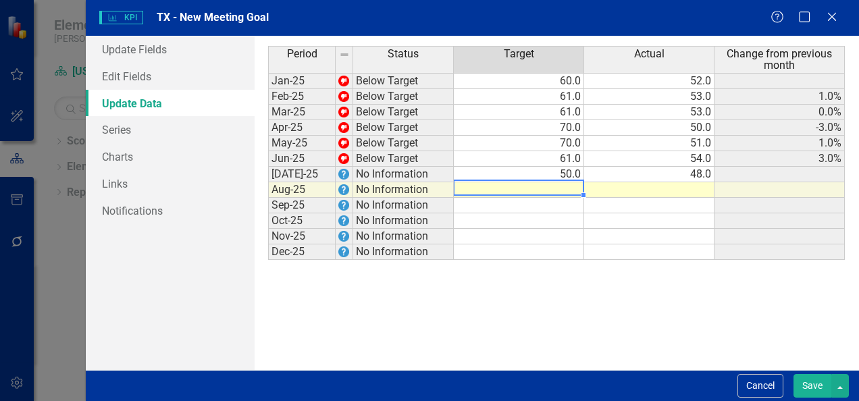
click at [570, 184] on td at bounding box center [519, 190] width 130 height 16
type textarea "7"
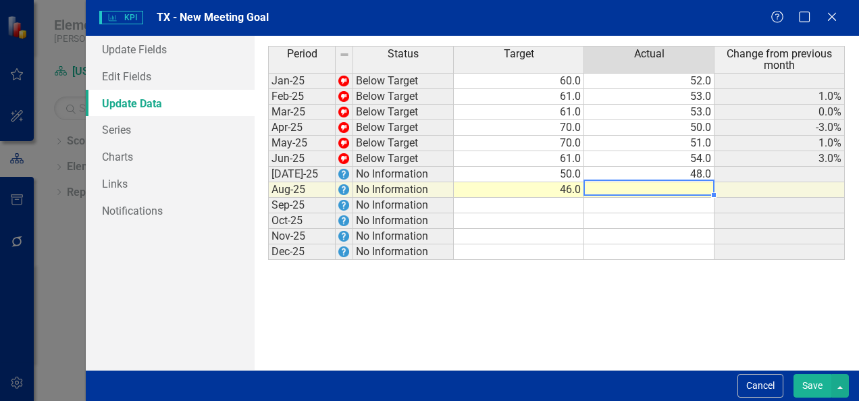
click at [623, 183] on td at bounding box center [649, 190] width 130 height 16
type textarea "43"
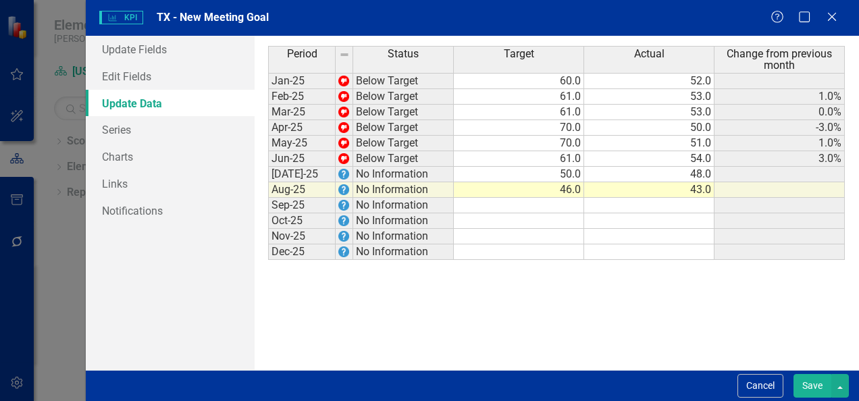
click at [817, 385] on button "Save" at bounding box center [813, 386] width 38 height 24
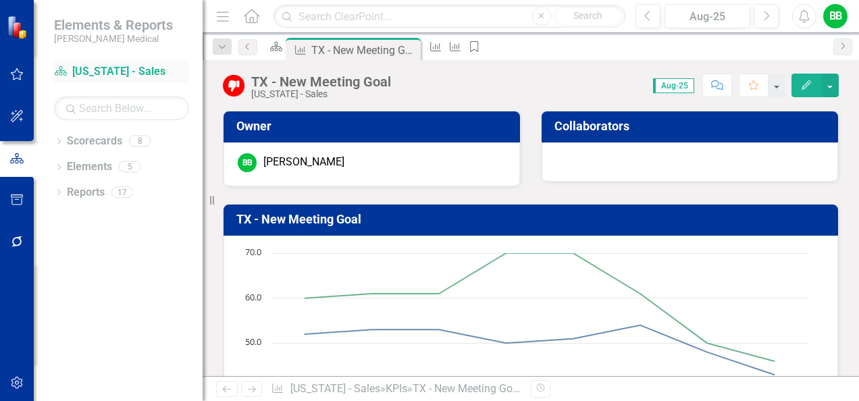
click at [116, 70] on link "Scorecard [US_STATE] - Sales" at bounding box center [121, 72] width 135 height 16
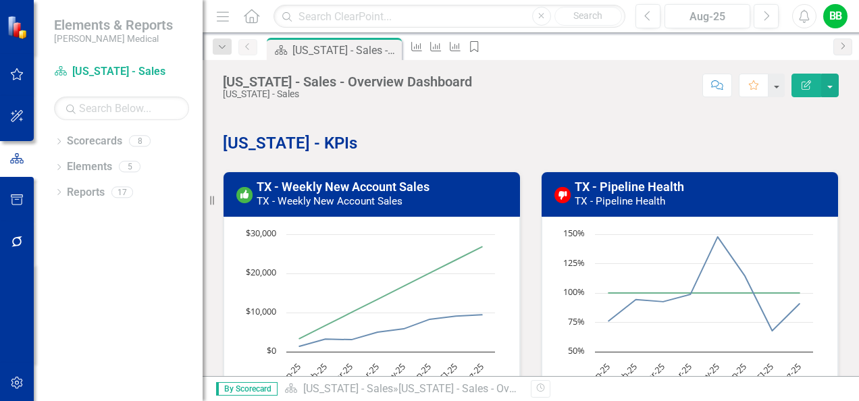
drag, startPoint x: 854, startPoint y: 190, endPoint x: 576, endPoint y: 133, distance: 283.3
click at [576, 133] on p "[US_STATE] - KPIs" at bounding box center [531, 142] width 616 height 26
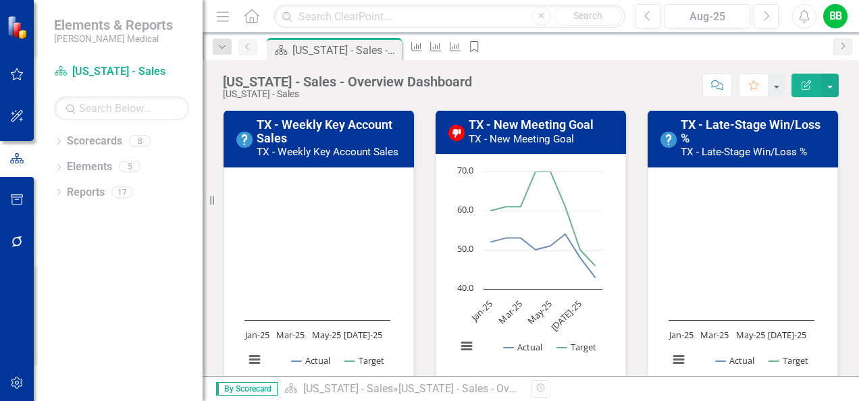
scroll to position [357, 0]
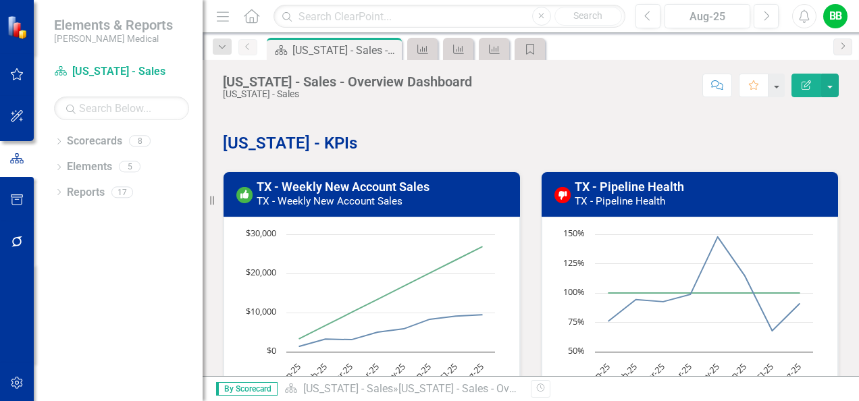
scroll to position [357, 0]
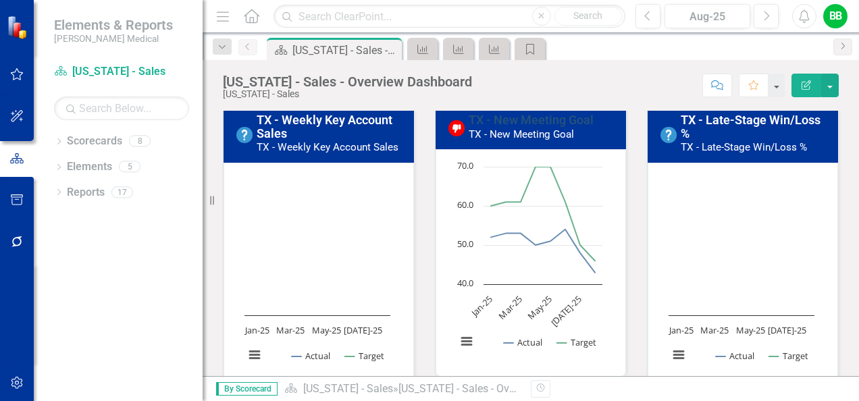
click at [551, 114] on link "TX - New Meeting Goal" at bounding box center [531, 120] width 125 height 14
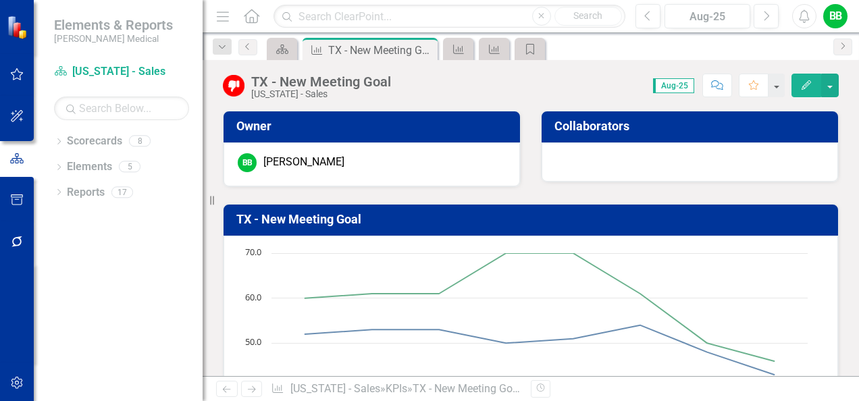
drag, startPoint x: 856, startPoint y: 145, endPoint x: 697, endPoint y: 59, distance: 181.3
click at [697, 59] on div "Scorecard KPI TX - New Meeting Goal Pin Close KPI KPI Pillar" at bounding box center [545, 49] width 563 height 22
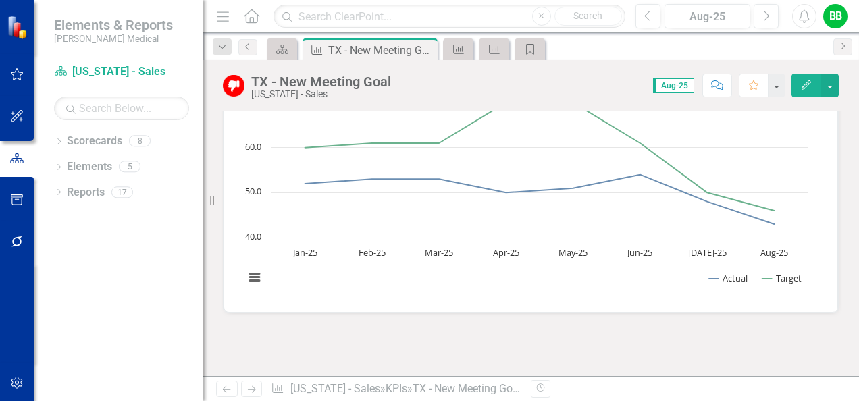
scroll to position [154, 0]
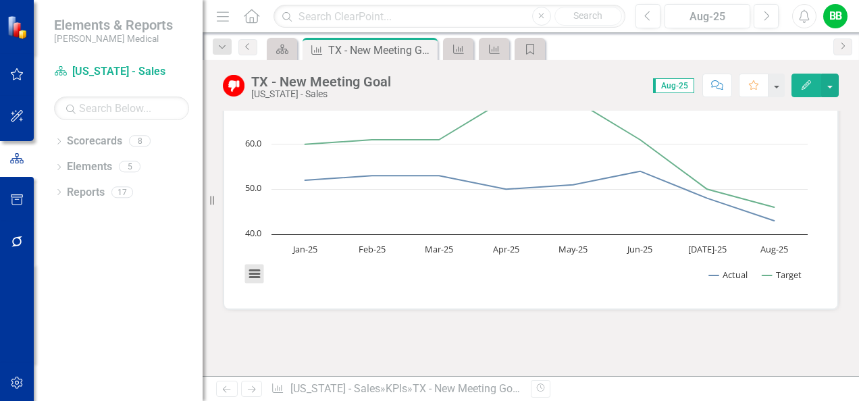
click at [253, 275] on button "View chart menu, Chart" at bounding box center [254, 274] width 19 height 19
click at [330, 282] on rect "Interactive chart" at bounding box center [526, 194] width 577 height 203
click at [253, 227] on text "40.0" at bounding box center [253, 233] width 16 height 12
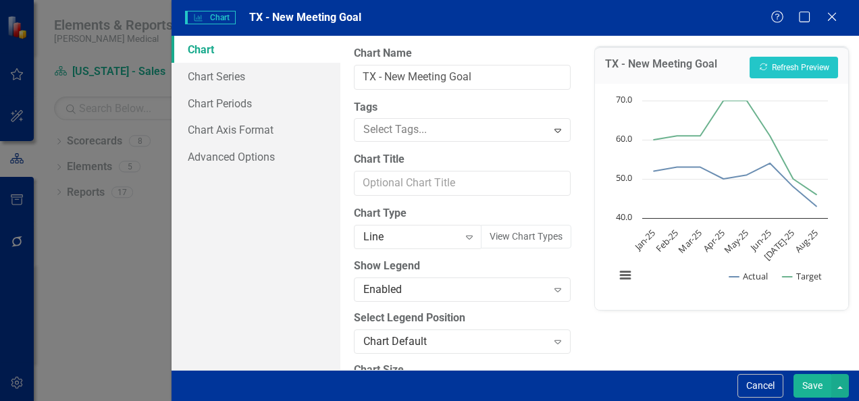
scroll to position [193, 0]
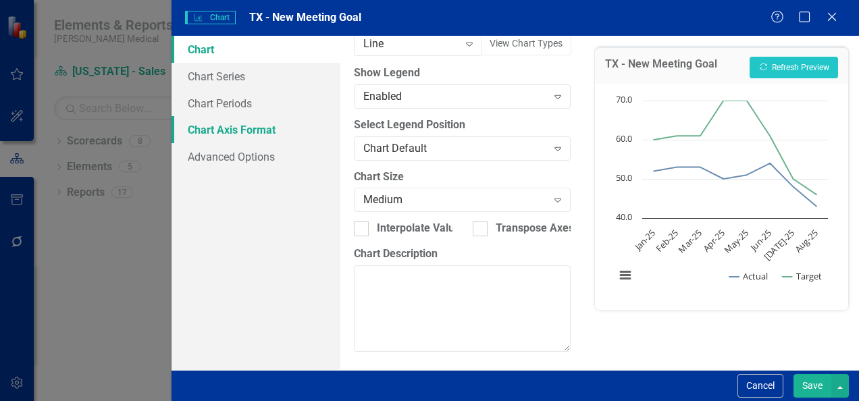
click at [232, 131] on link "Chart Axis Format" at bounding box center [256, 129] width 169 height 27
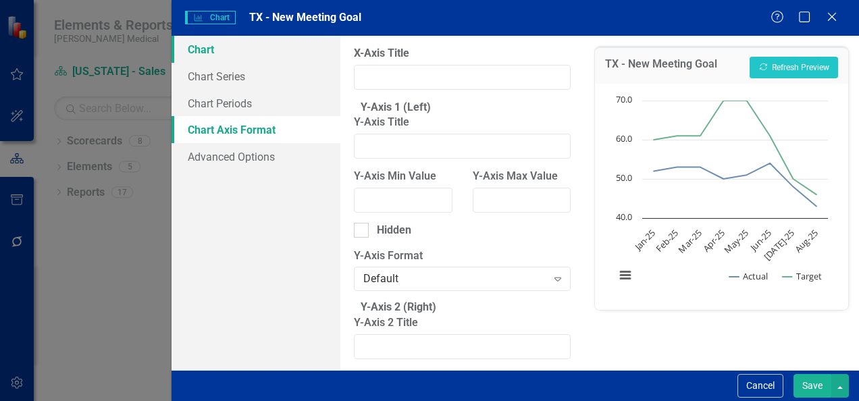
click at [214, 49] on link "Chart" at bounding box center [256, 49] width 169 height 27
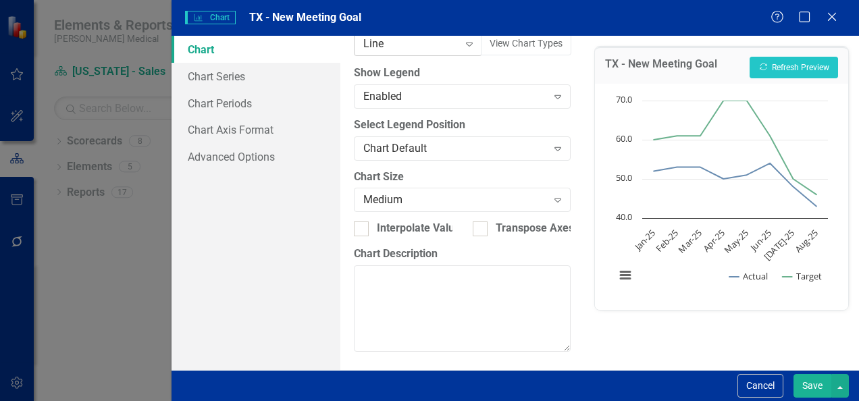
click at [463, 42] on icon "Expand" at bounding box center [470, 43] width 14 height 11
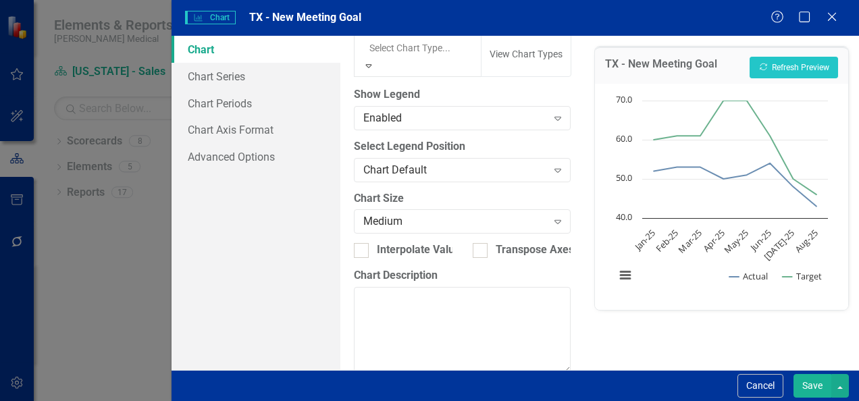
scroll to position [775, 0]
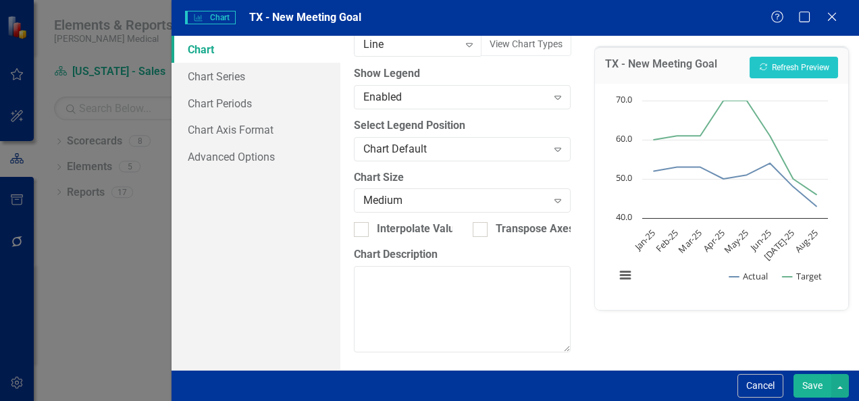
click at [259, 251] on div "Chart Chart Series Chart Periods Chart Axis Format Advanced Options" at bounding box center [256, 203] width 169 height 334
click at [235, 100] on link "Chart Periods" at bounding box center [256, 103] width 169 height 27
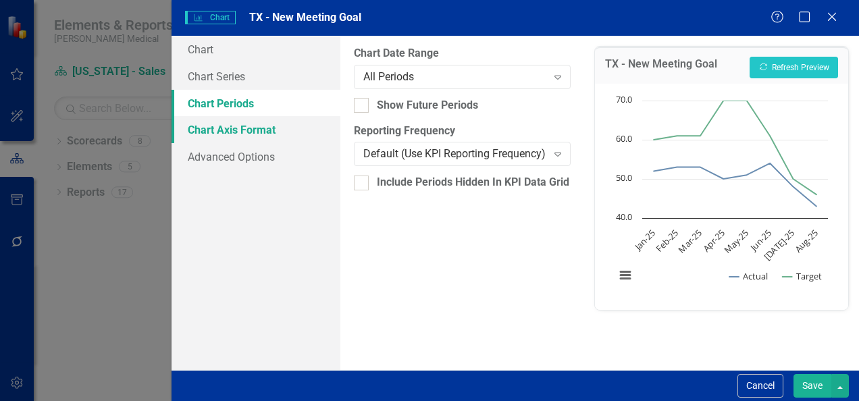
click at [233, 128] on link "Chart Axis Format" at bounding box center [256, 129] width 169 height 27
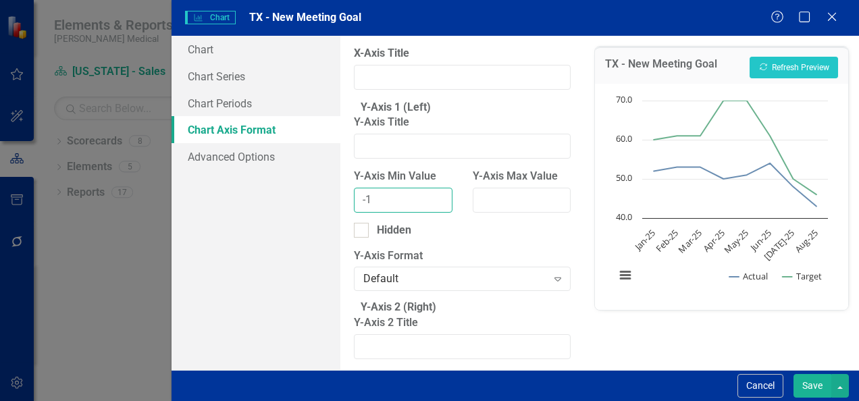
click at [433, 211] on input "-1" at bounding box center [403, 200] width 98 height 25
type input "0"
click at [433, 202] on input "0" at bounding box center [403, 200] width 98 height 25
drag, startPoint x: 538, startPoint y: 220, endPoint x: 513, endPoint y: 217, distance: 25.1
click at [513, 213] on input "Y-Axis Max Value" at bounding box center [522, 200] width 98 height 25
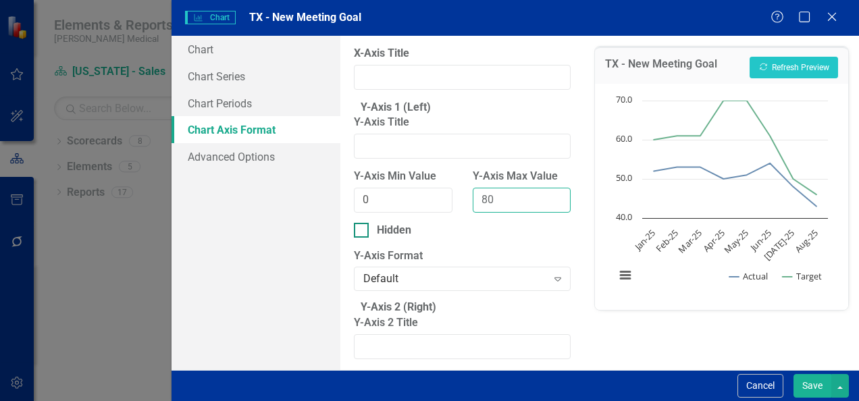
type input "80"
click at [500, 238] on div "Hidden" at bounding box center [462, 231] width 217 height 16
click at [363, 232] on input "Hidden" at bounding box center [358, 227] width 9 height 9
checkbox input "false"
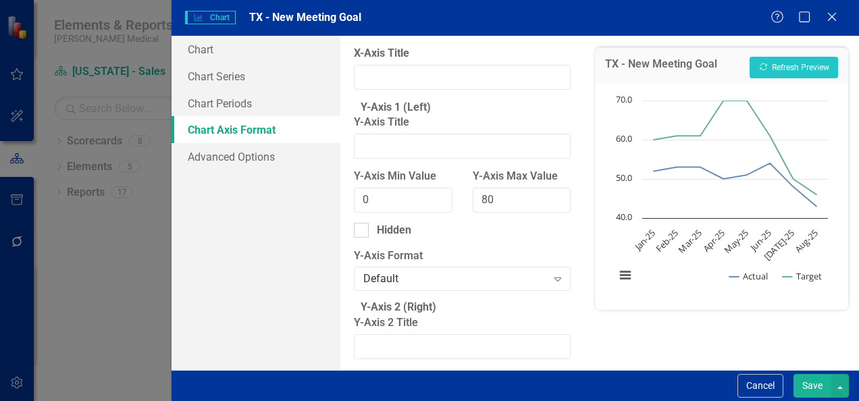
click at [808, 380] on button "Save" at bounding box center [813, 386] width 38 height 24
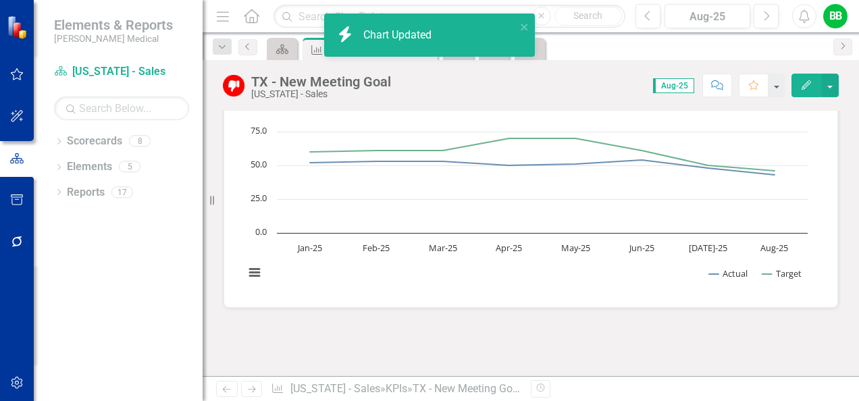
scroll to position [154, 0]
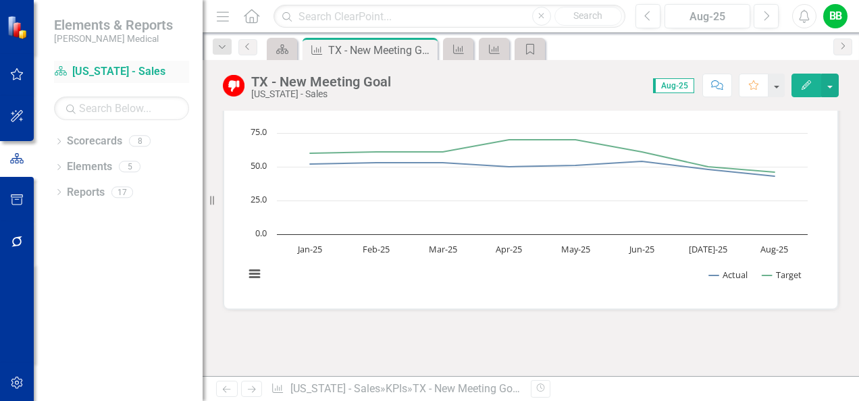
click at [118, 76] on link "Scorecard [US_STATE] - Sales" at bounding box center [121, 72] width 135 height 16
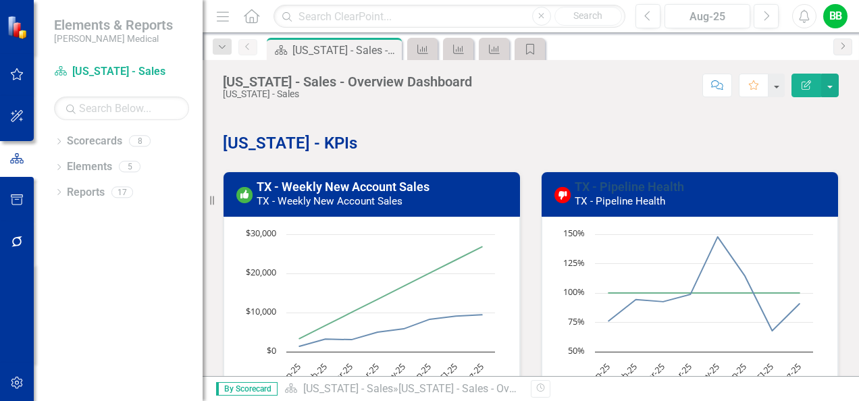
click at [663, 186] on link "TX - Pipeline Health" at bounding box center [629, 187] width 109 height 14
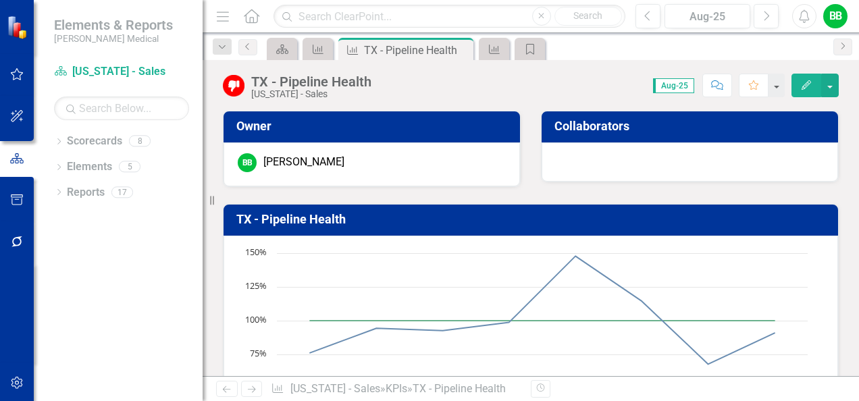
drag, startPoint x: 854, startPoint y: 140, endPoint x: 586, endPoint y: 84, distance: 273.3
click at [586, 84] on div "Score: N/A Aug-25 Completed Comment Favorite Edit" at bounding box center [608, 85] width 461 height 23
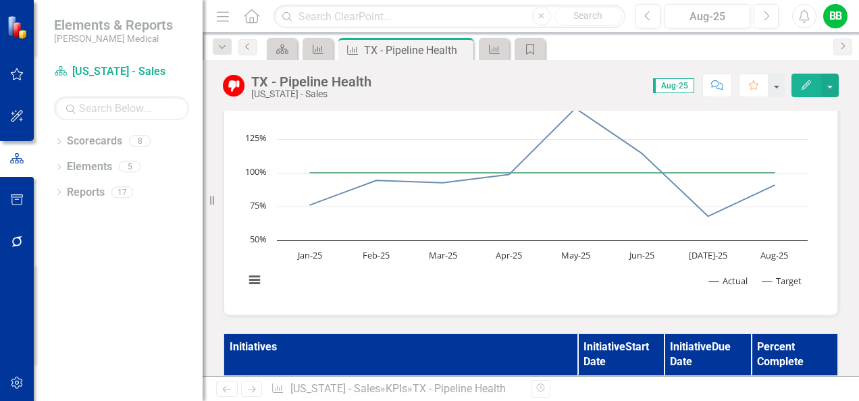
scroll to position [151, 0]
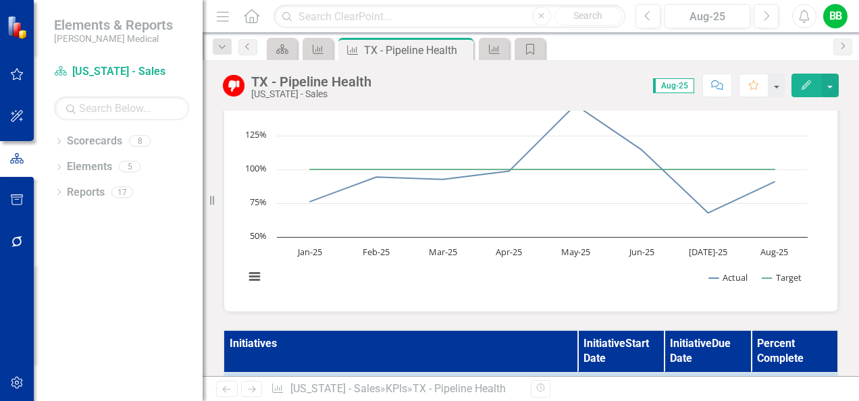
click at [253, 231] on text "50%" at bounding box center [258, 236] width 17 height 12
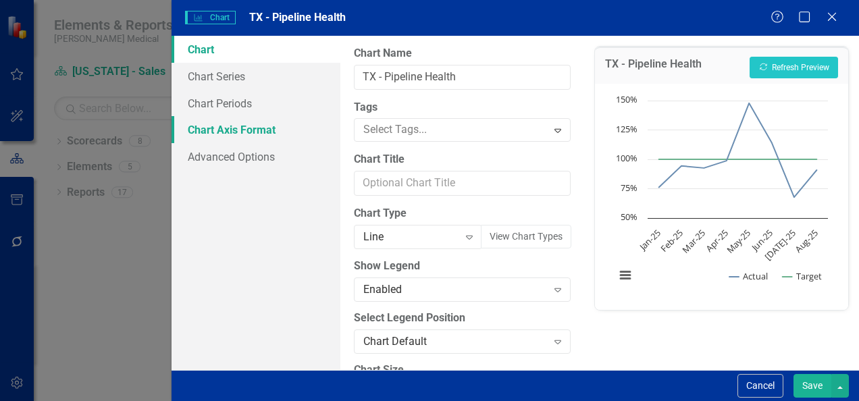
click at [262, 132] on link "Chart Axis Format" at bounding box center [256, 129] width 169 height 27
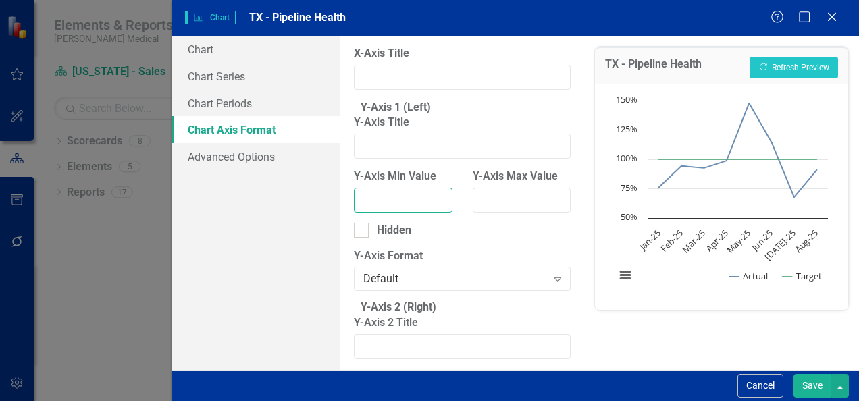
click at [411, 211] on input "Y-Axis Min Value" at bounding box center [403, 200] width 98 height 25
type input "0"
click at [505, 213] on input "Y-Axis Max Value" at bounding box center [522, 200] width 98 height 25
type input "150"
click at [594, 319] on div "TX - Pipeline Health Recalculate Refresh Preview Chart Line chart with 2 lines.…" at bounding box center [721, 203] width 275 height 334
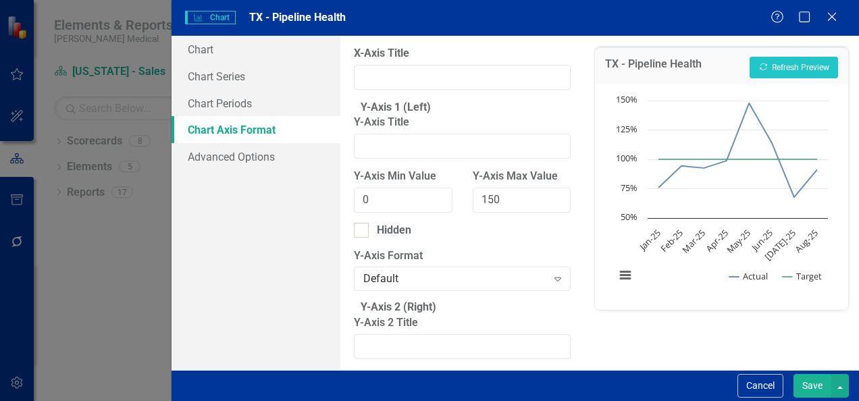
click at [805, 385] on button "Save" at bounding box center [813, 386] width 38 height 24
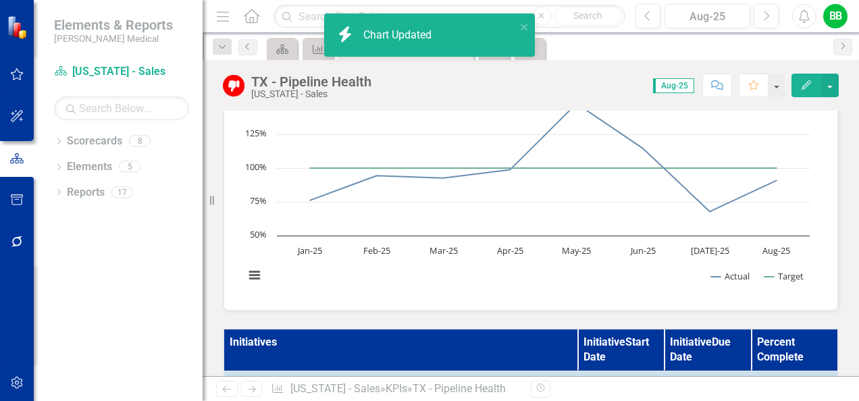
scroll to position [151, 0]
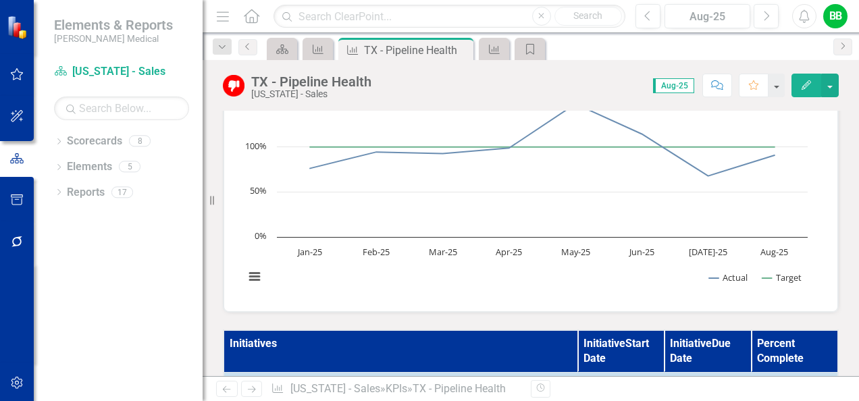
drag, startPoint x: 847, startPoint y: 184, endPoint x: 835, endPoint y: 189, distance: 12.7
drag, startPoint x: 835, startPoint y: 189, endPoint x: 840, endPoint y: 165, distance: 24.1
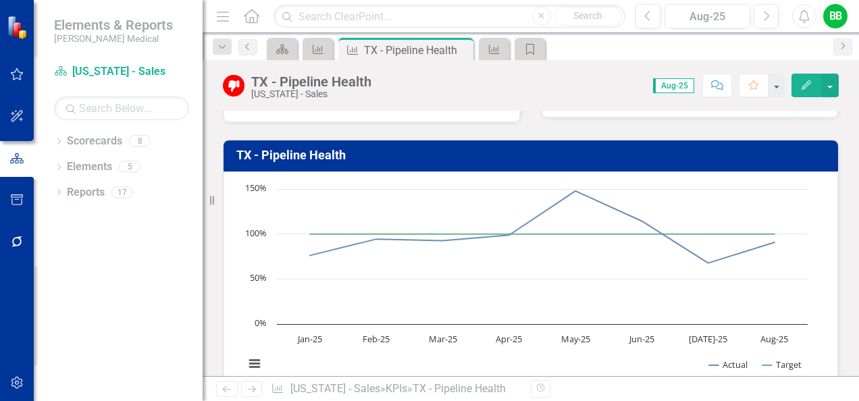
scroll to position [60, 0]
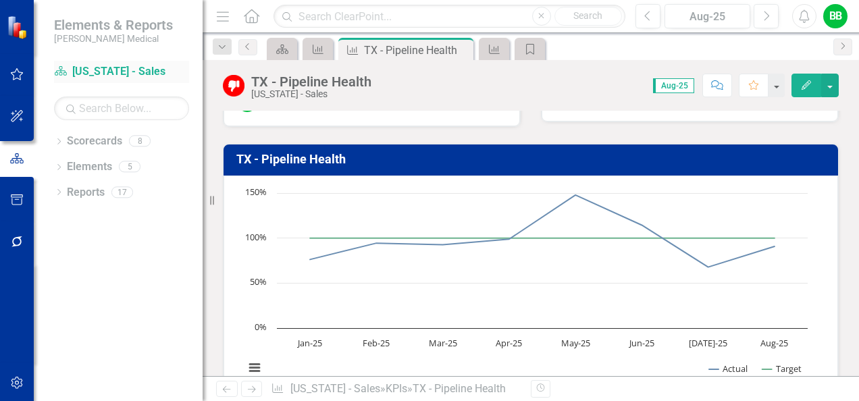
click at [126, 74] on link "Scorecard [US_STATE] - Sales" at bounding box center [121, 72] width 135 height 16
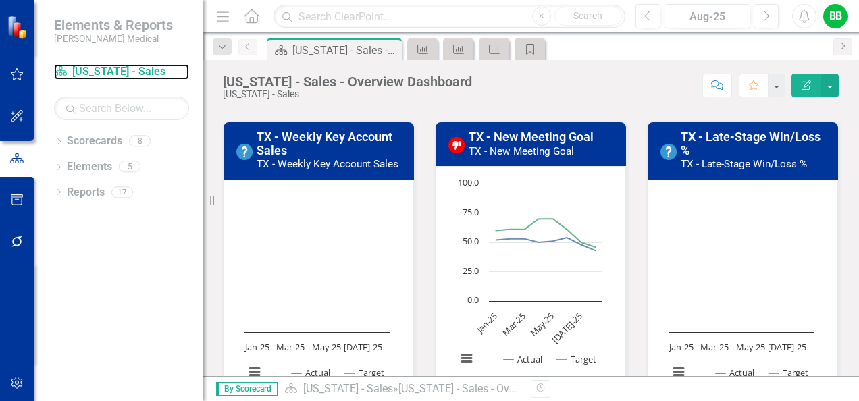
scroll to position [357, 0]
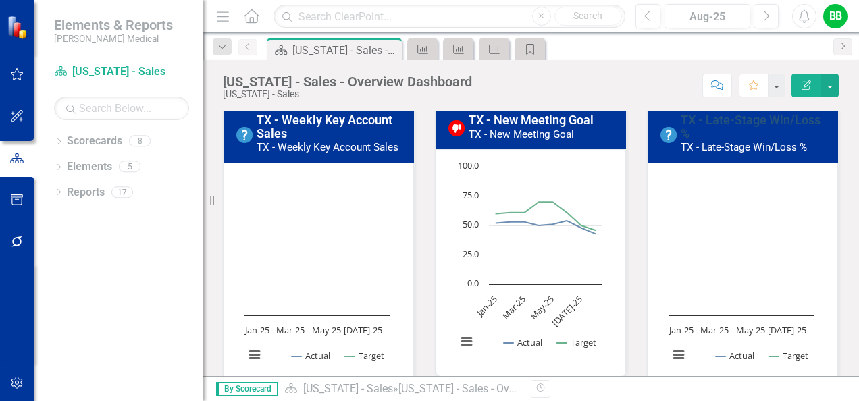
click at [728, 116] on link "TX - Late-Stage Win/Loss %" at bounding box center [751, 127] width 140 height 28
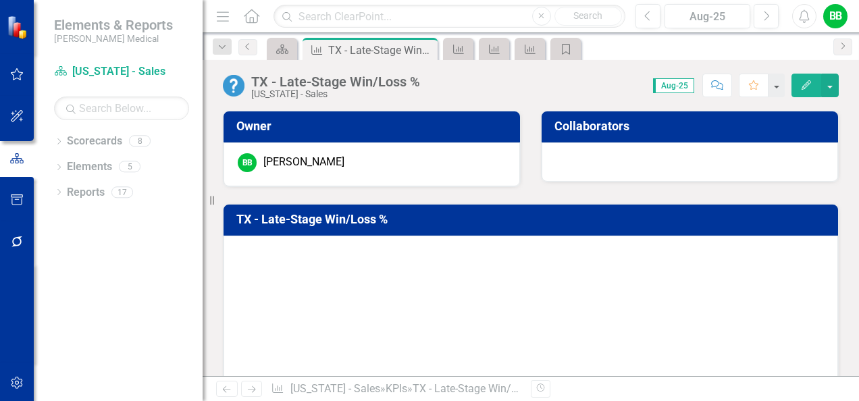
click at [812, 82] on icon "Edit" at bounding box center [806, 84] width 12 height 9
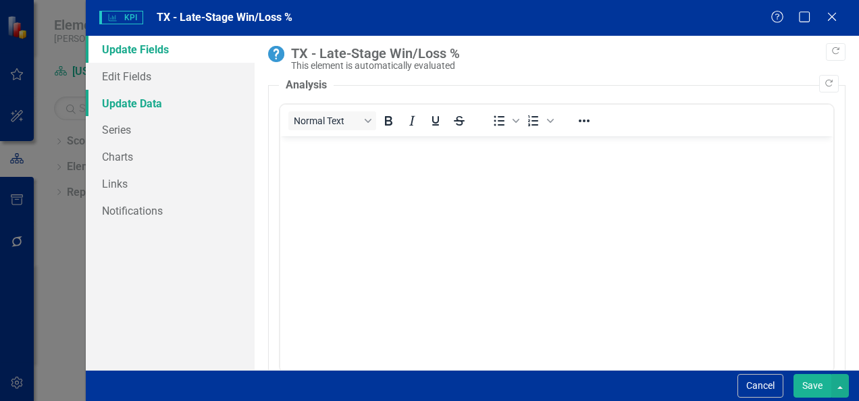
click at [127, 103] on link "Update Data" at bounding box center [170, 103] width 169 height 27
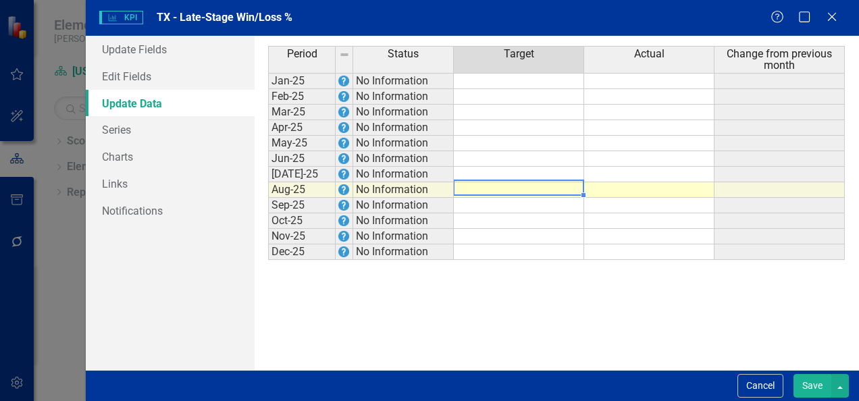
click at [521, 186] on td at bounding box center [519, 190] width 130 height 16
type textarea "50"
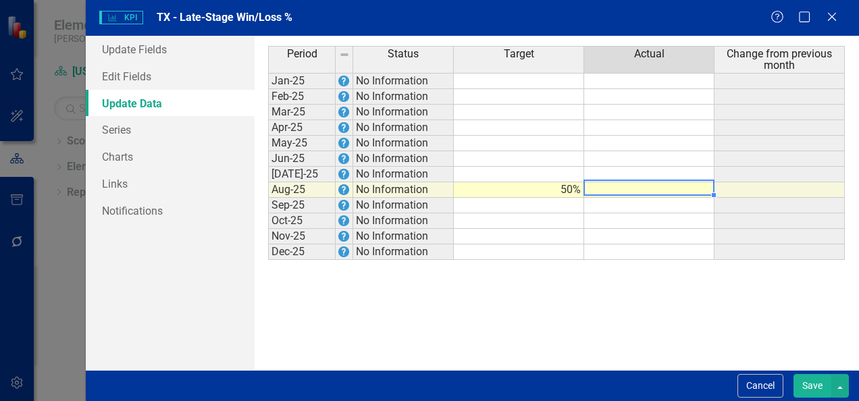
click at [609, 188] on td at bounding box center [649, 190] width 130 height 16
type textarea "62"
click at [296, 282] on div "Period Status Jan-25 No Information Feb-25 No Information Mar-25 No Information…" at bounding box center [362, 203] width 188 height 314
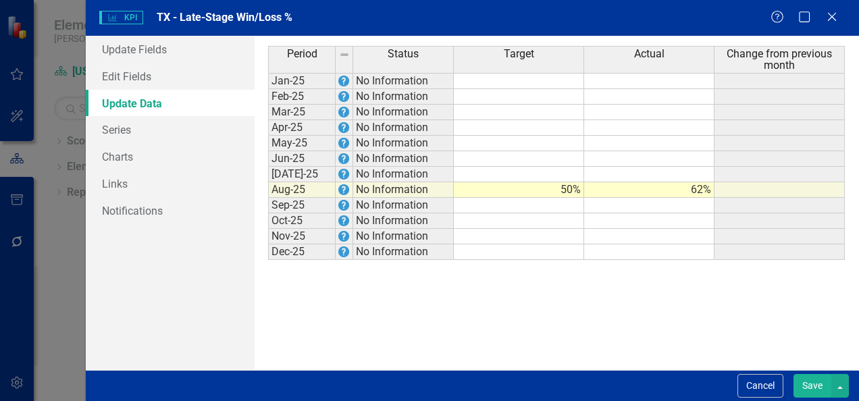
drag, startPoint x: 808, startPoint y: 378, endPoint x: 586, endPoint y: 350, distance: 223.9
click at [586, 350] on div "Period Status Target Actual Change from previous month Jan-25 No Information Fe…" at bounding box center [556, 203] width 577 height 314
click at [808, 382] on button "Save" at bounding box center [813, 386] width 38 height 24
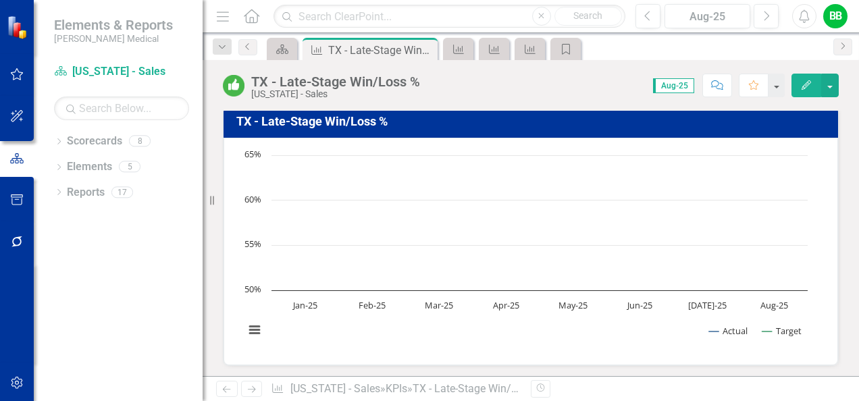
scroll to position [108, 0]
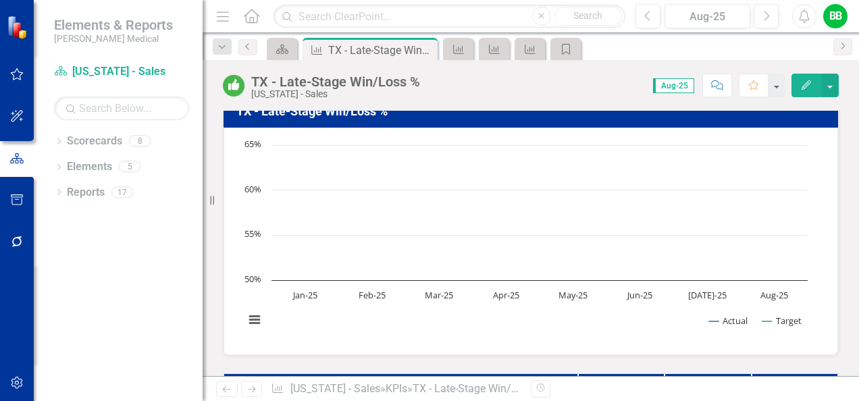
click at [252, 273] on text "50%" at bounding box center [252, 279] width 17 height 12
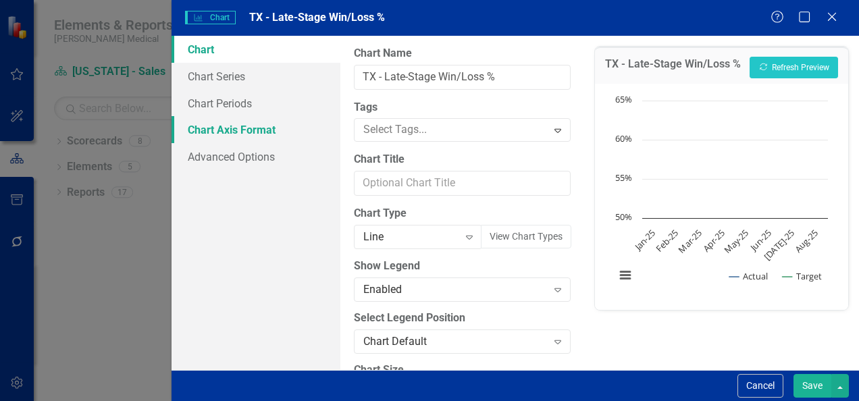
click at [252, 128] on link "Chart Axis Format" at bounding box center [256, 129] width 169 height 27
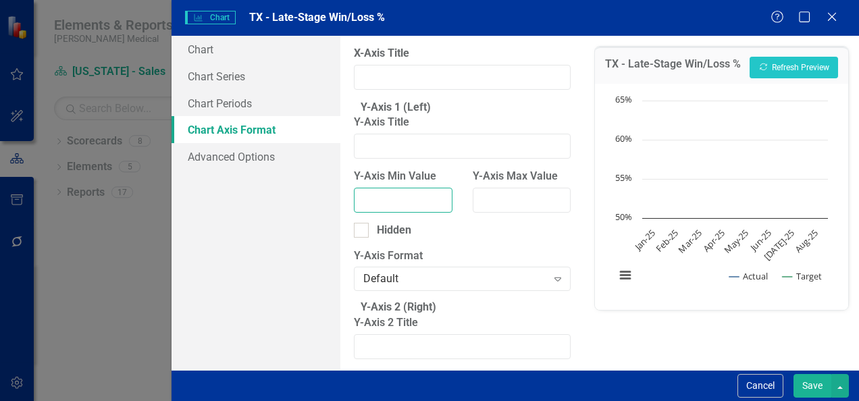
click at [398, 200] on input "Y-Axis Min Value" at bounding box center [403, 200] width 98 height 25
type input "0"
click at [502, 213] on input "Y-Axis Max Value" at bounding box center [522, 200] width 98 height 25
type input "1"
type input "80"
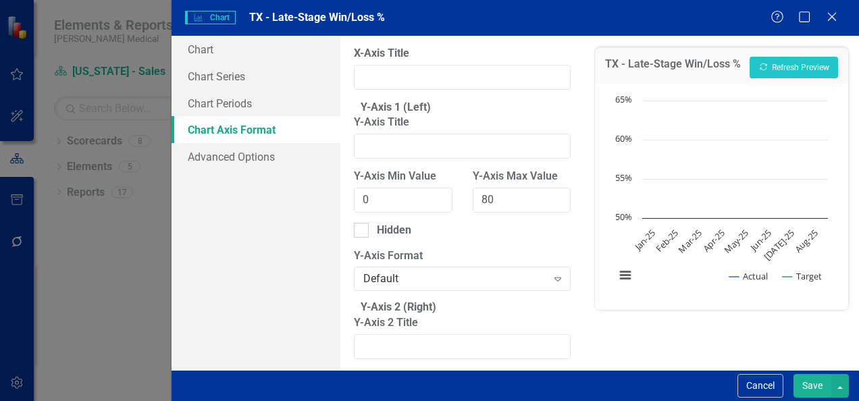
click at [525, 266] on fieldset "Y-Axis 1 (Left) Y-Axis Title Y-Axis Min Value 0 Y-Axis Max Value 80 Hidden Y-Ax…" at bounding box center [462, 200] width 217 height 201
click at [815, 384] on button "Save" at bounding box center [813, 386] width 38 height 24
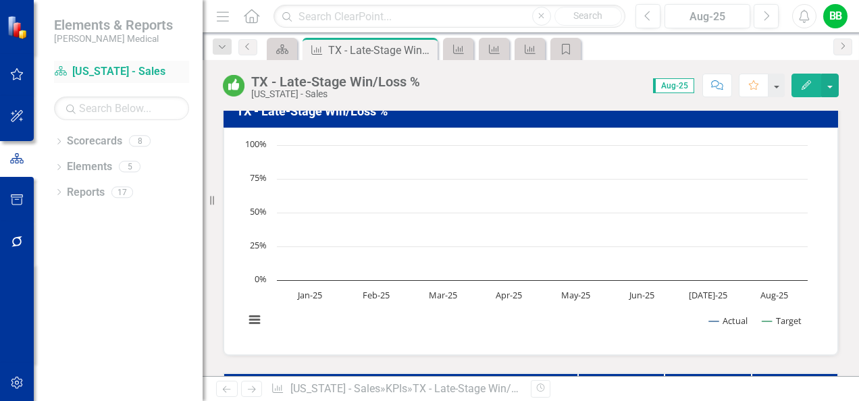
click at [114, 68] on link "Scorecard [US_STATE] - Sales" at bounding box center [121, 72] width 135 height 16
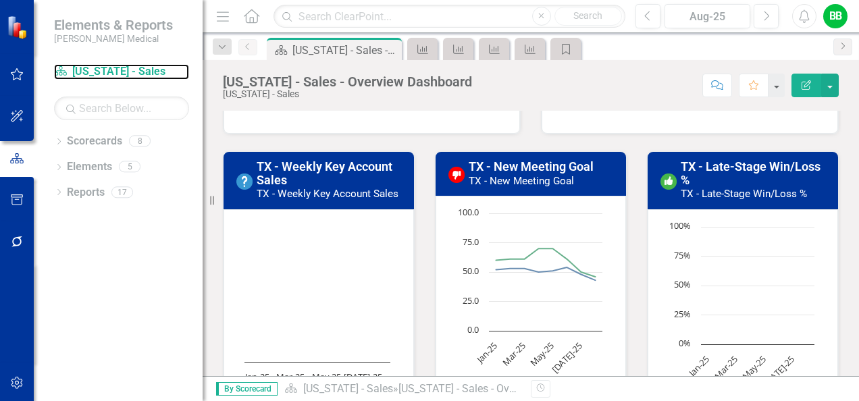
scroll to position [320, 0]
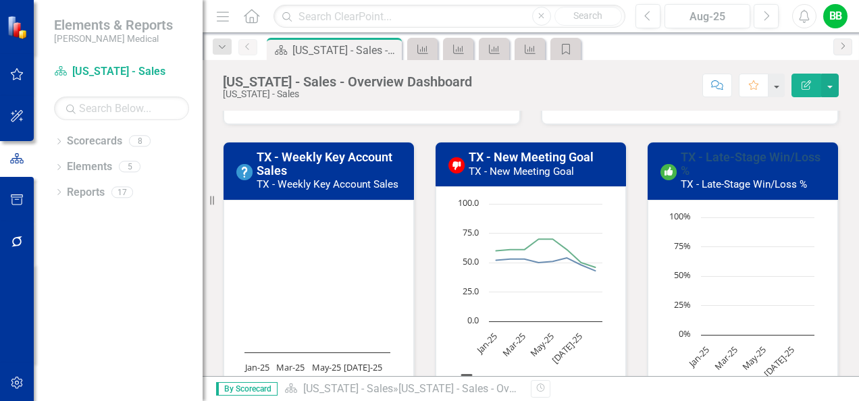
click at [719, 158] on link "TX - Late-Stage Win/Loss %" at bounding box center [751, 164] width 140 height 28
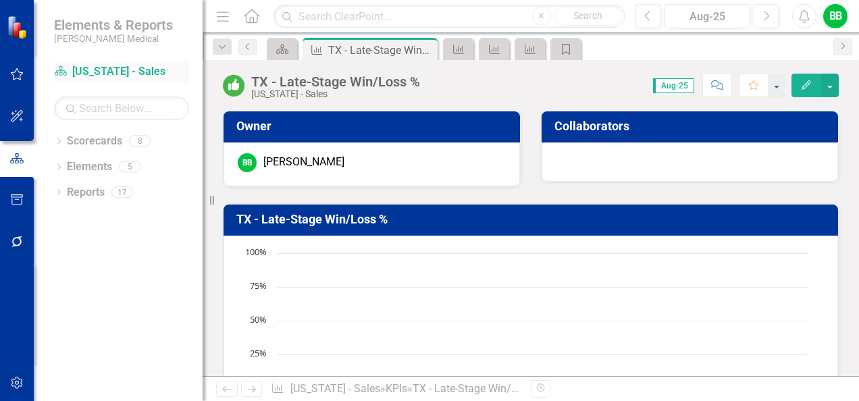
click at [111, 71] on link "Scorecard [US_STATE] - Sales" at bounding box center [121, 72] width 135 height 16
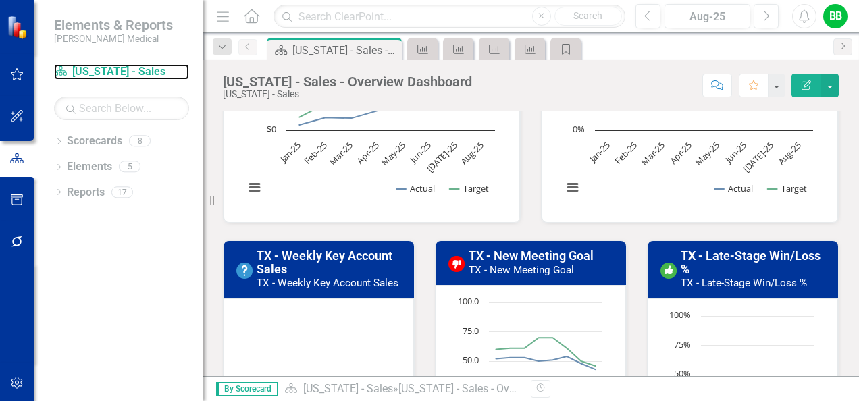
scroll to position [224, 0]
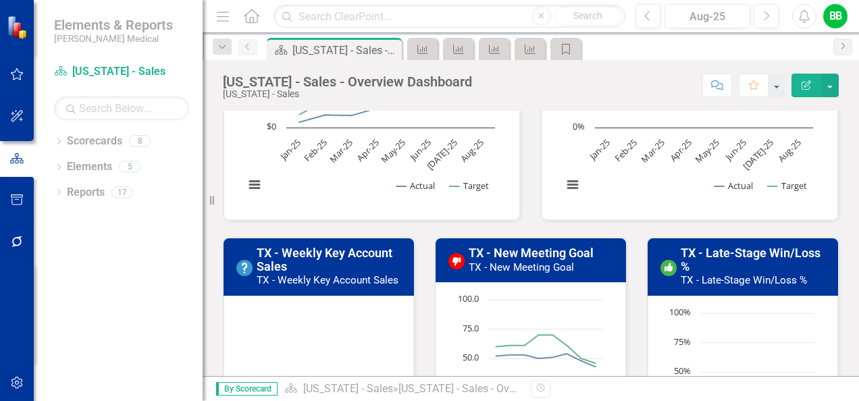
click at [755, 247] on link "TX - Late-Stage Win/Loss %" at bounding box center [751, 260] width 140 height 28
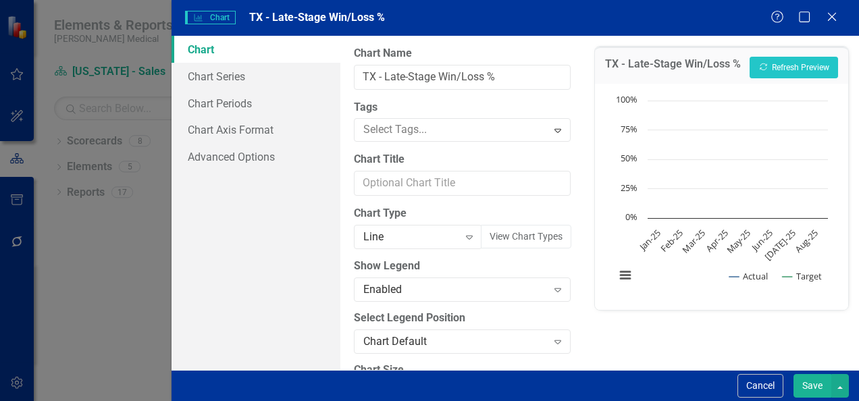
click at [832, 9] on div "Charts Chart TX - Late-Stage Win/Loss % Help Maximize Close" at bounding box center [516, 18] width 688 height 36
click at [832, 20] on icon "Close" at bounding box center [831, 16] width 17 height 13
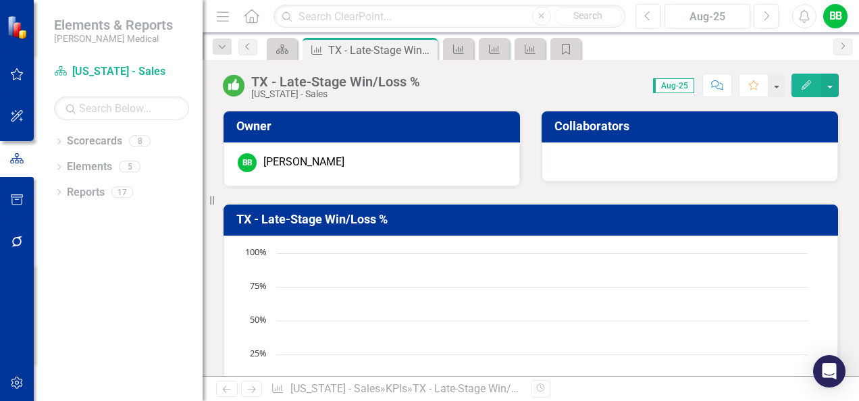
click at [806, 83] on icon "button" at bounding box center [806, 84] width 9 height 9
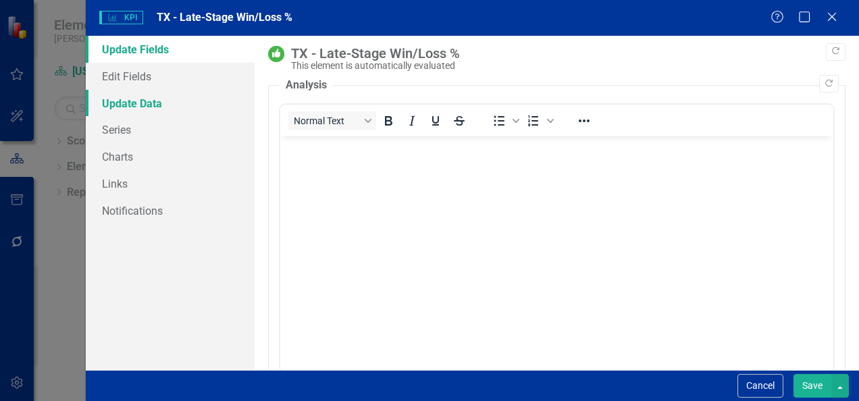
click at [144, 101] on link "Update Data" at bounding box center [170, 103] width 169 height 27
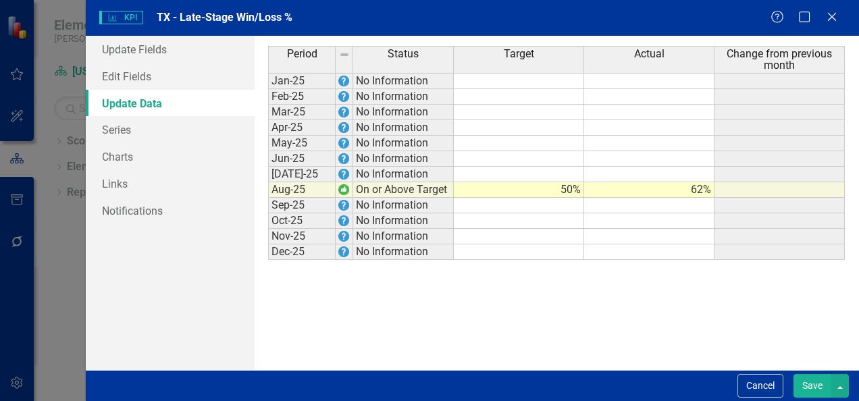
click at [629, 139] on td at bounding box center [649, 144] width 130 height 16
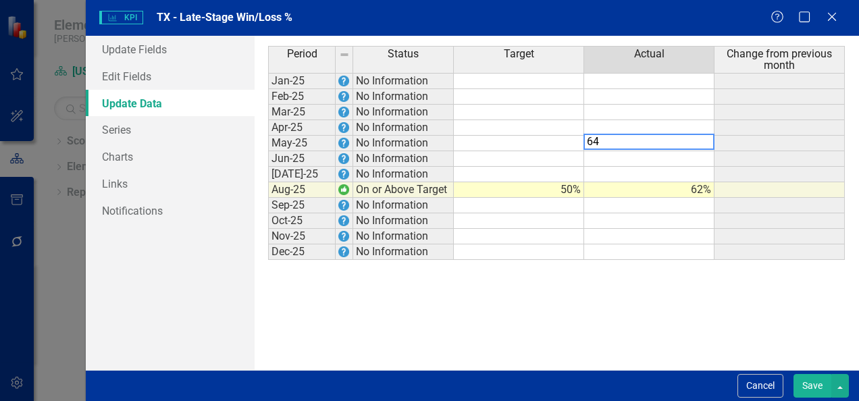
type textarea "64"
click at [625, 151] on td at bounding box center [649, 159] width 130 height 16
type textarea "62"
click at [667, 185] on td "62%" at bounding box center [649, 190] width 130 height 16
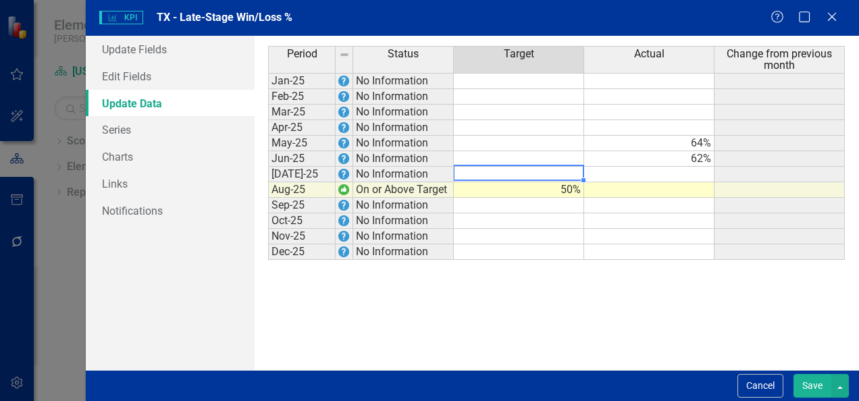
click at [562, 171] on td at bounding box center [519, 175] width 130 height 16
type textarea "50"
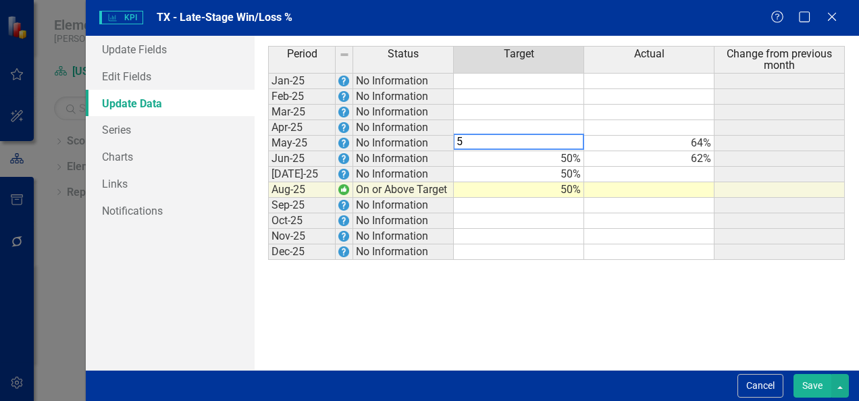
type textarea "50"
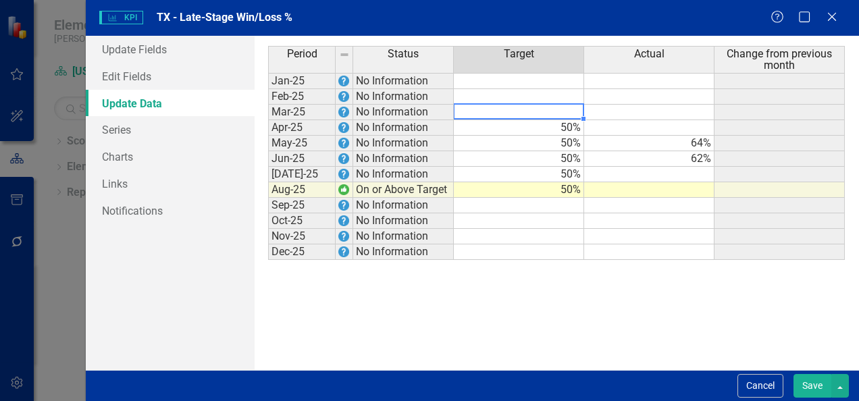
type textarea "50"
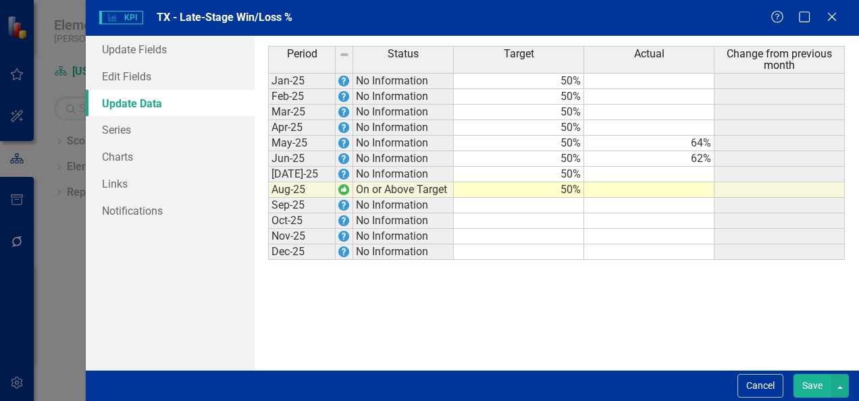
click at [652, 299] on div "Period Status Target Actual Change from previous month Jan-25 No Information 50…" at bounding box center [556, 203] width 577 height 314
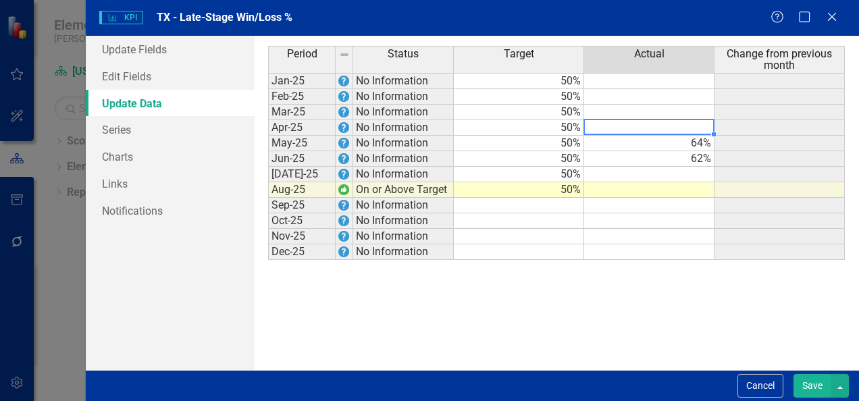
click at [672, 126] on td at bounding box center [649, 128] width 130 height 16
type textarea "78.3"
click at [654, 188] on td at bounding box center [649, 190] width 130 height 16
click at [663, 141] on td "64%" at bounding box center [649, 144] width 130 height 16
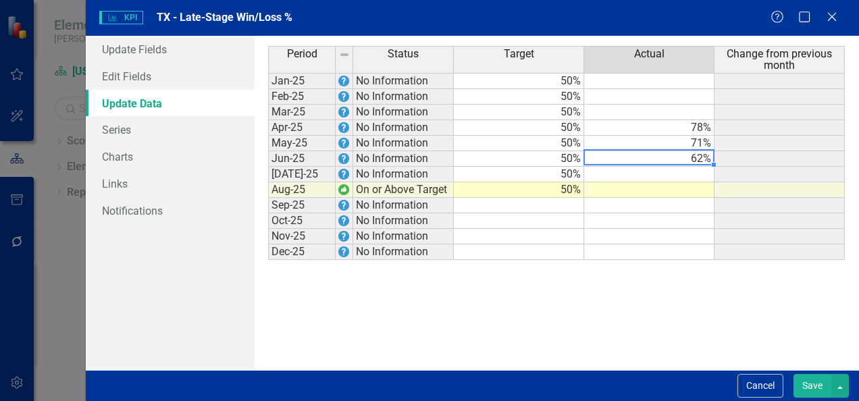
click at [656, 155] on td "62%" at bounding box center [649, 159] width 130 height 16
type textarea "70"
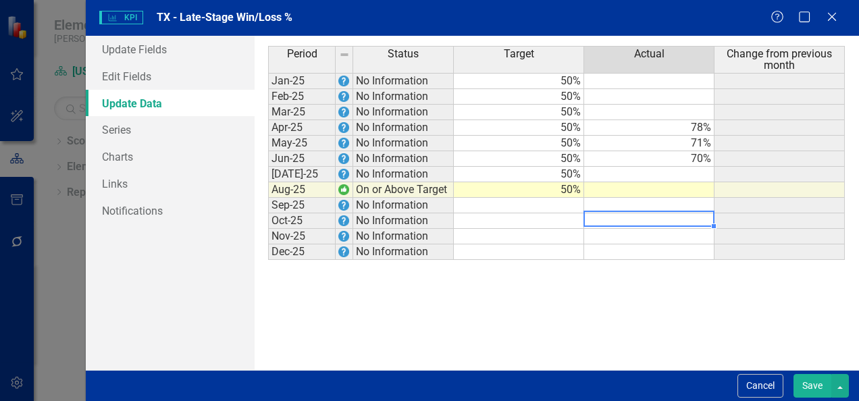
click at [654, 221] on td at bounding box center [649, 221] width 130 height 16
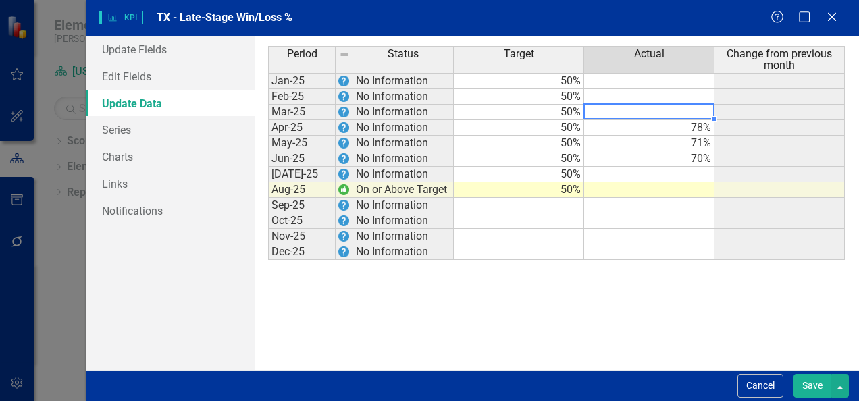
click at [650, 111] on td at bounding box center [649, 113] width 130 height 16
type textarea "75"
click at [646, 89] on td at bounding box center [649, 97] width 130 height 16
type textarea "63"
click at [814, 386] on button "Save" at bounding box center [813, 386] width 38 height 24
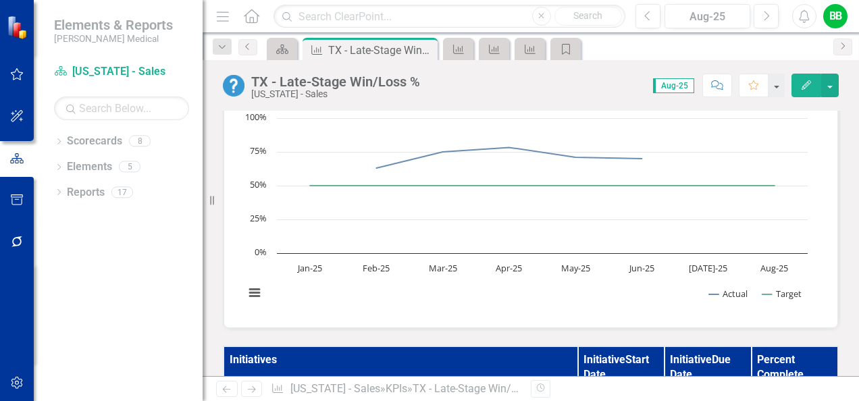
scroll to position [125, 0]
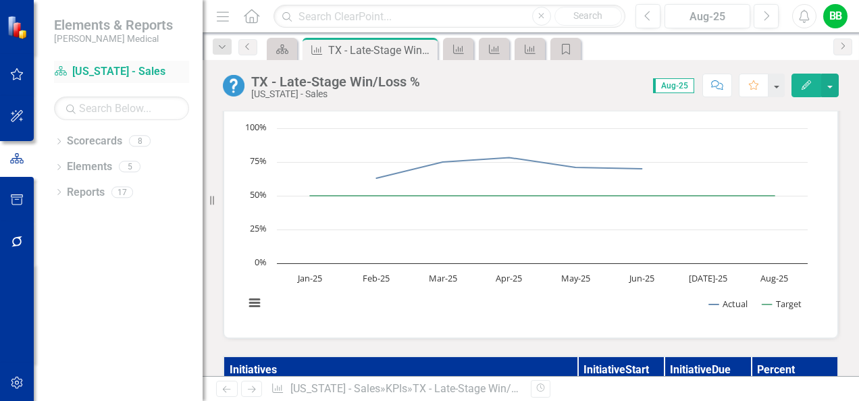
click at [102, 71] on link "Scorecard [US_STATE] - Sales" at bounding box center [121, 72] width 135 height 16
